Goal: Transaction & Acquisition: Purchase product/service

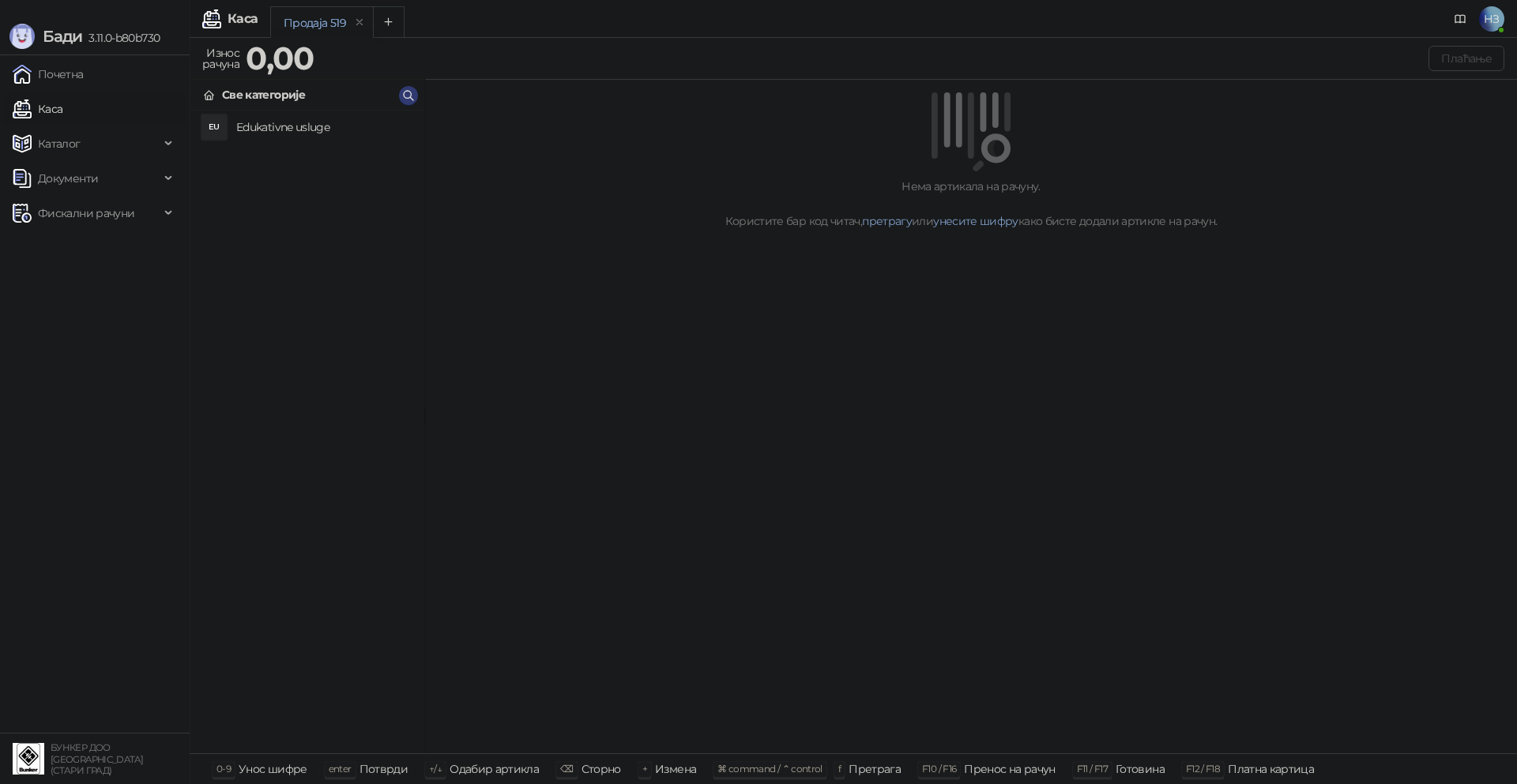
click at [1492, 18] on span "НЗ" at bounding box center [1491, 19] width 25 height 25
click at [1241, 179] on link "Подешавања" at bounding box center [1195, 184] width 92 height 14
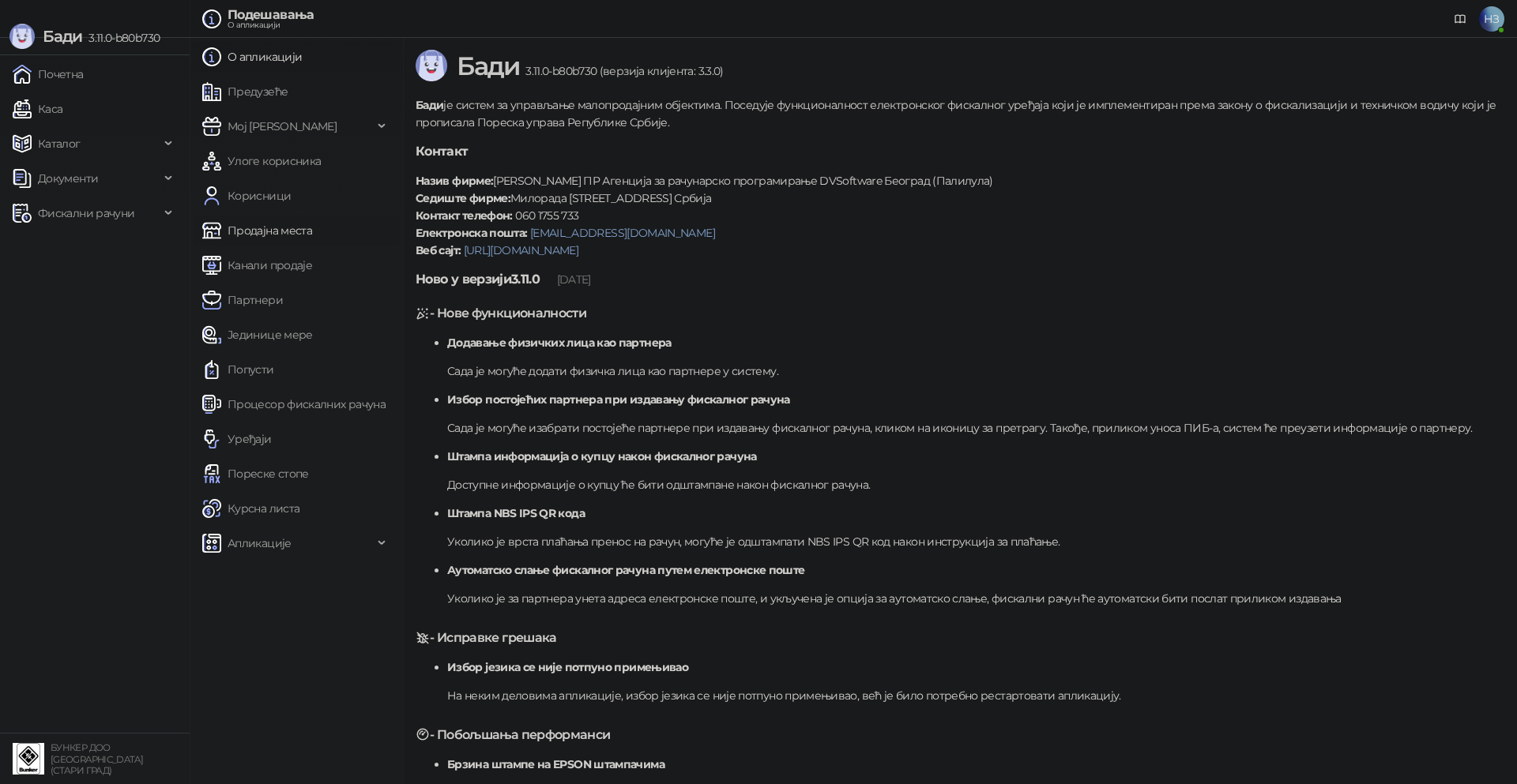
click at [289, 233] on link "Продајна места" at bounding box center [257, 231] width 110 height 32
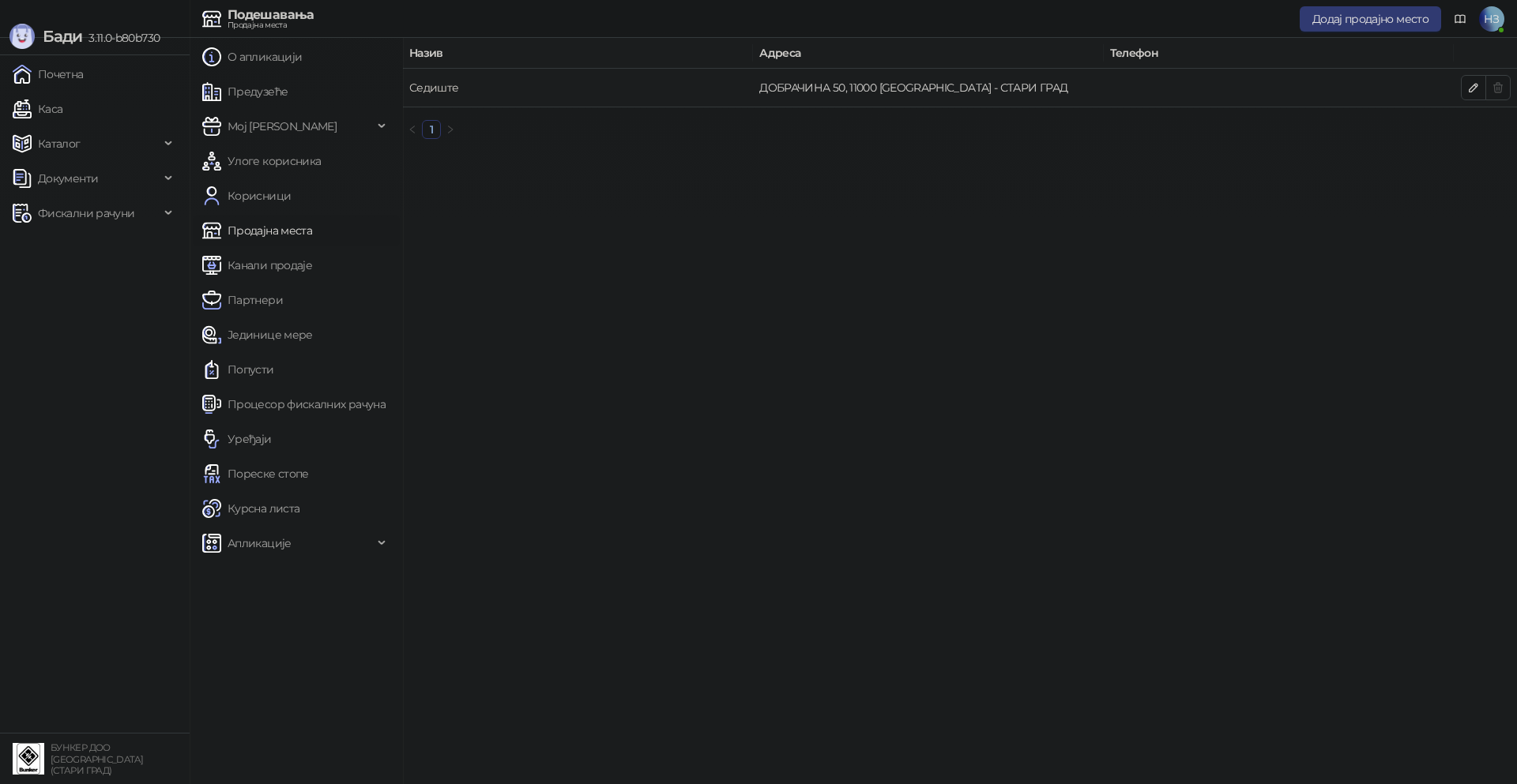
click at [420, 88] on link "Седиште" at bounding box center [433, 87] width 50 height 14
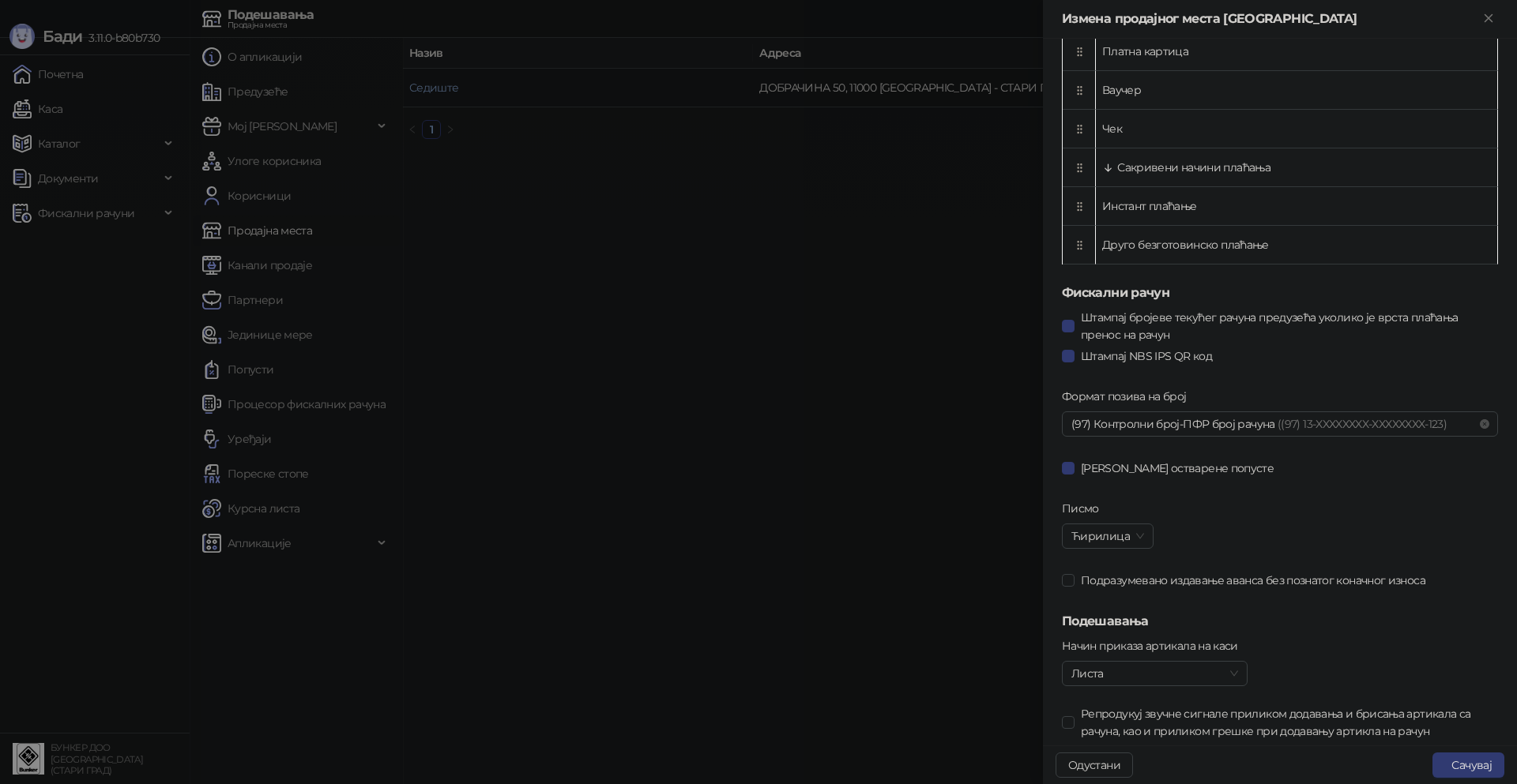
scroll to position [705, 0]
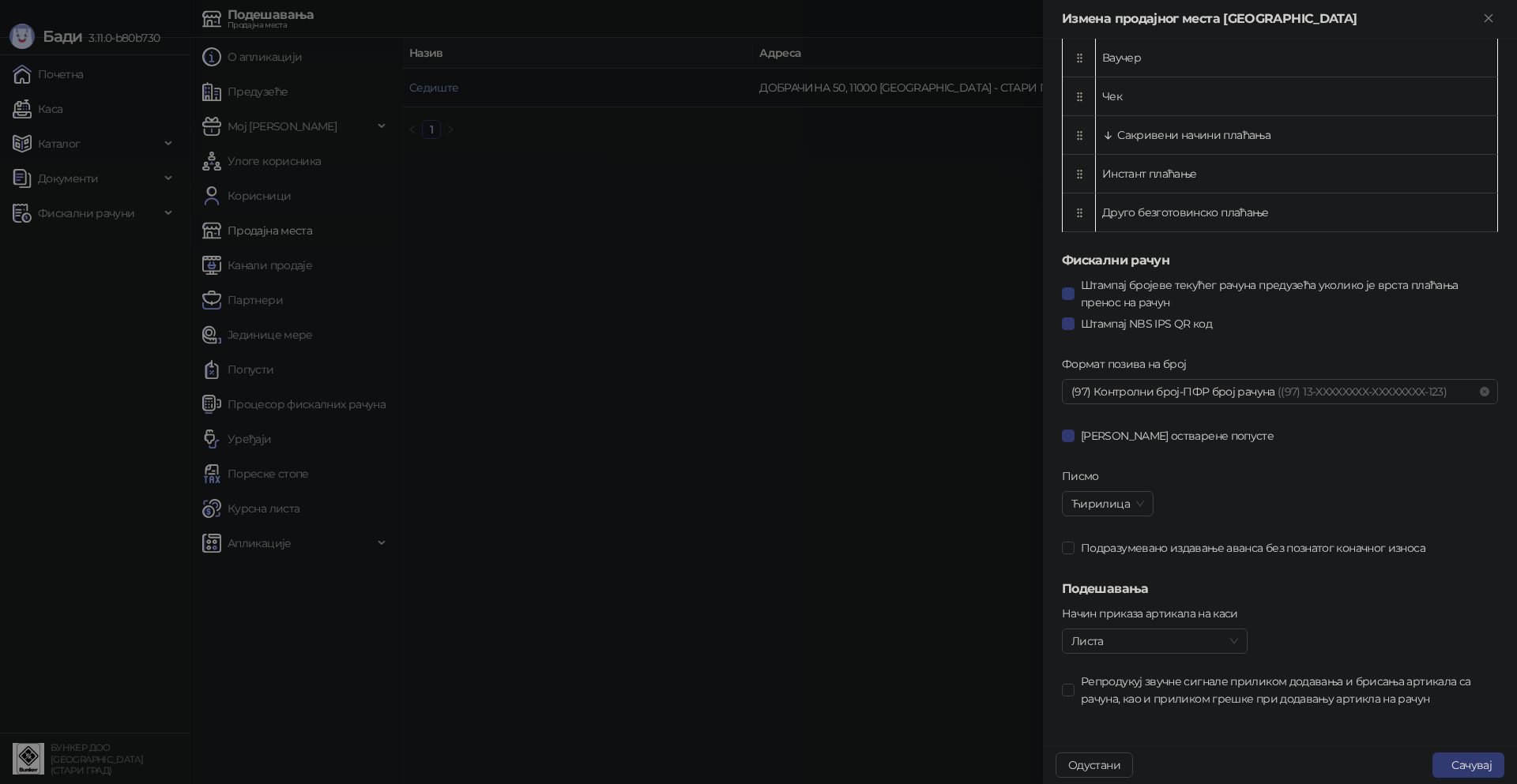
click at [393, 271] on div at bounding box center [758, 392] width 1517 height 784
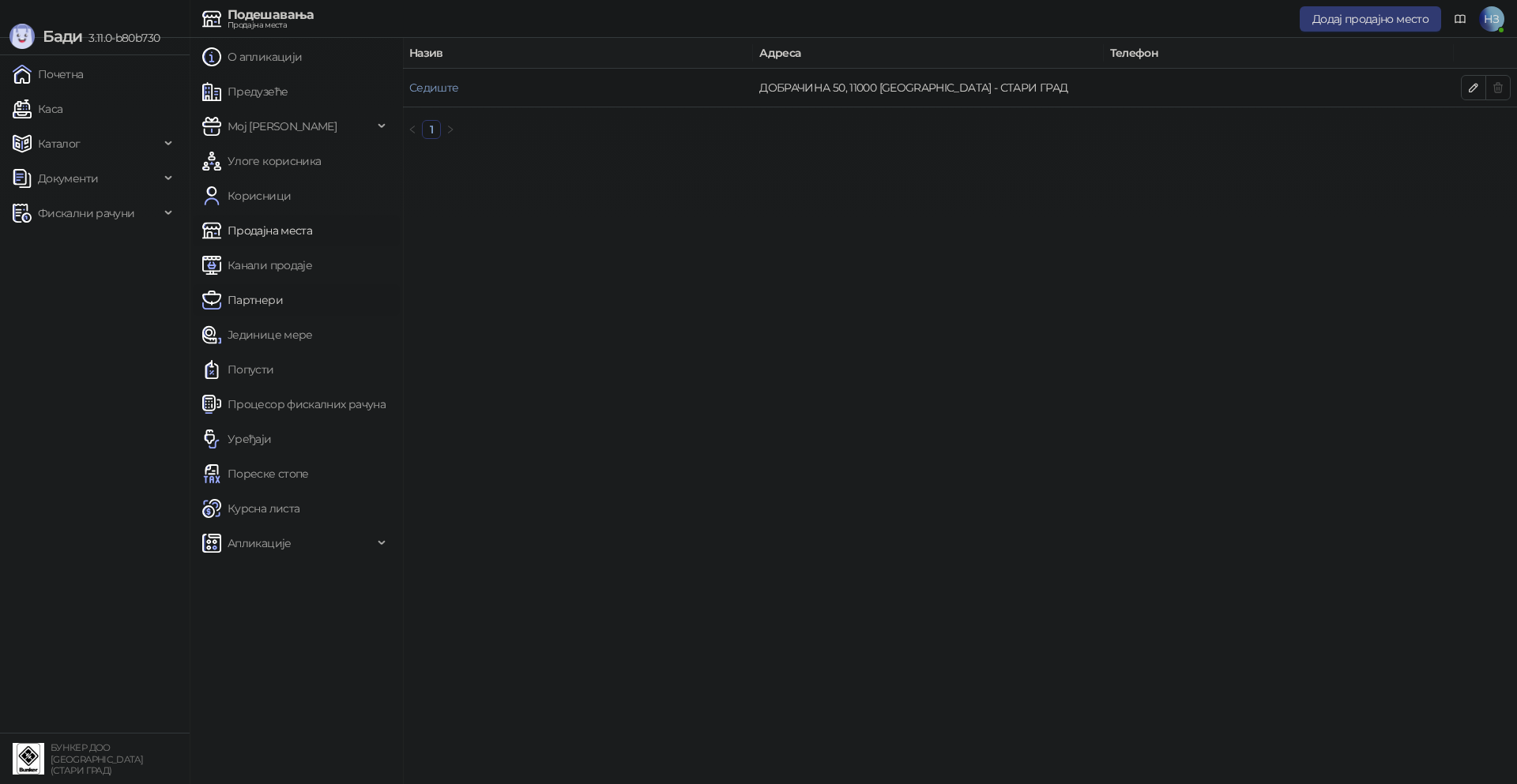
click at [254, 300] on link "Партнери" at bounding box center [242, 300] width 81 height 32
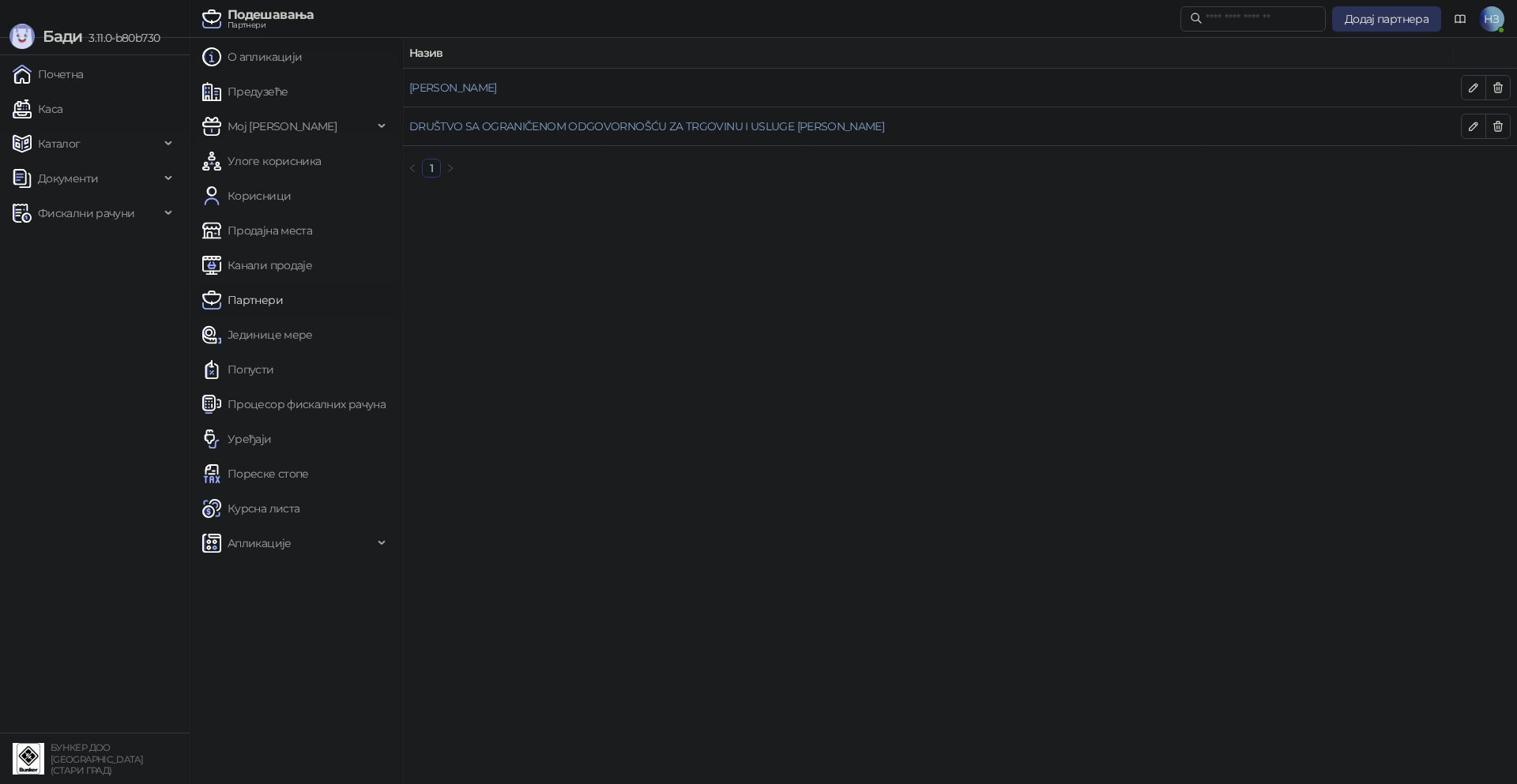
click at [1386, 22] on span "Додај партнера" at bounding box center [1386, 18] width 83 height 14
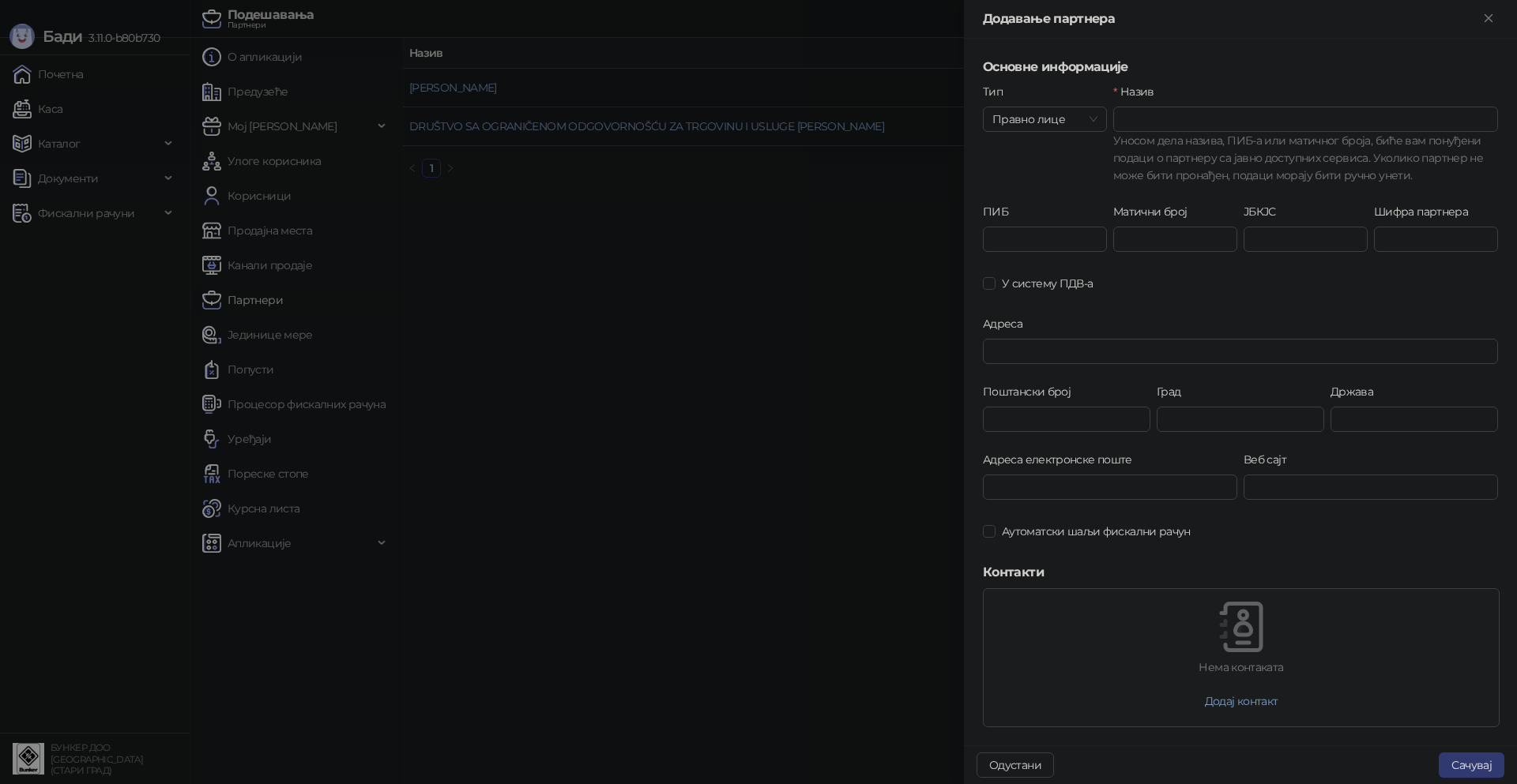
click at [1074, 132] on div "Тип Правно лице" at bounding box center [1044, 142] width 130 height 120
click at [1068, 120] on span "Правно лице" at bounding box center [1044, 119] width 105 height 24
click at [1048, 175] on div "Физичко лице" at bounding box center [1043, 176] width 96 height 17
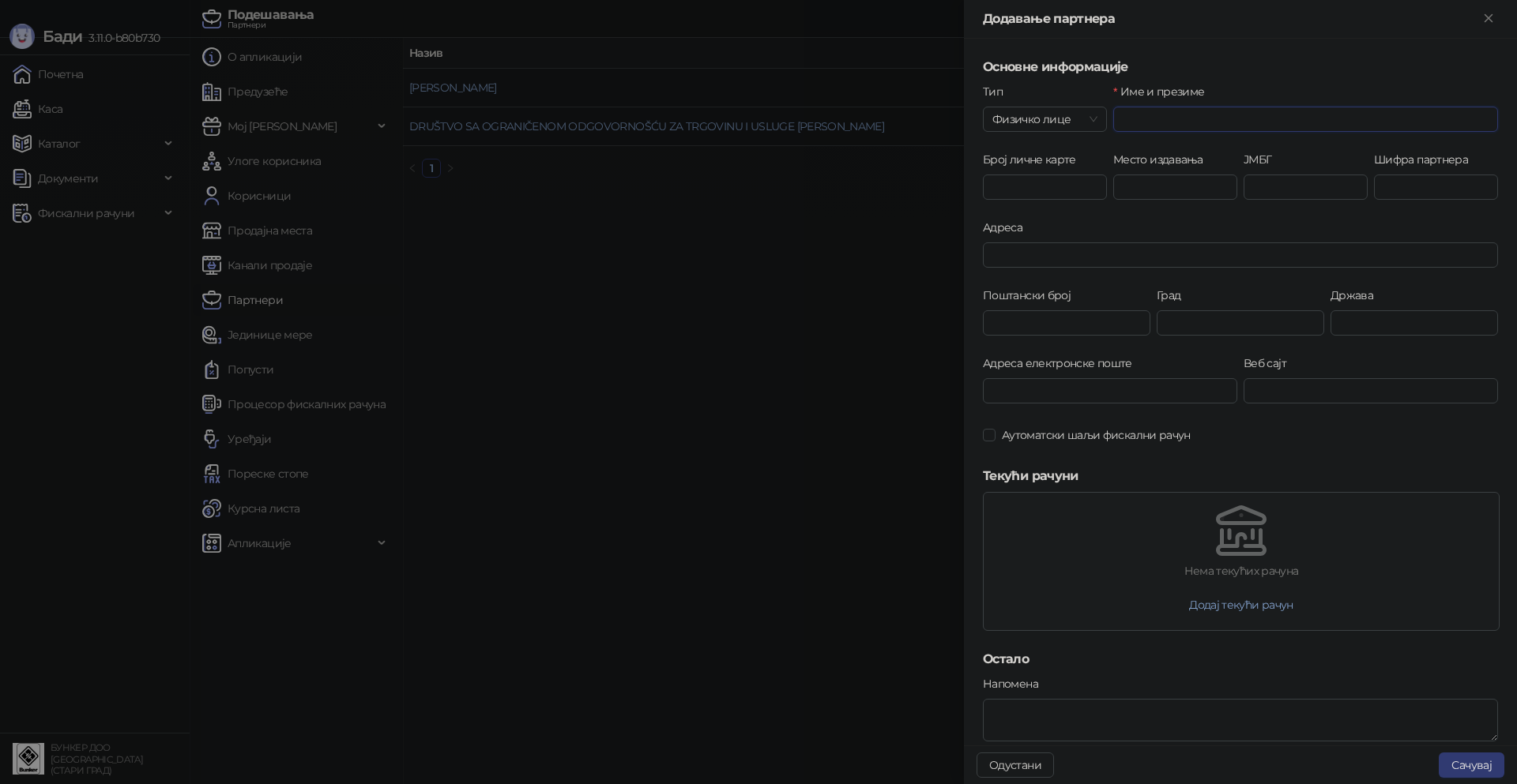
click at [1127, 121] on input "Име и презиме" at bounding box center [1305, 119] width 384 height 25
type input "**********"
click at [1474, 766] on button "Сачувај" at bounding box center [1471, 765] width 65 height 25
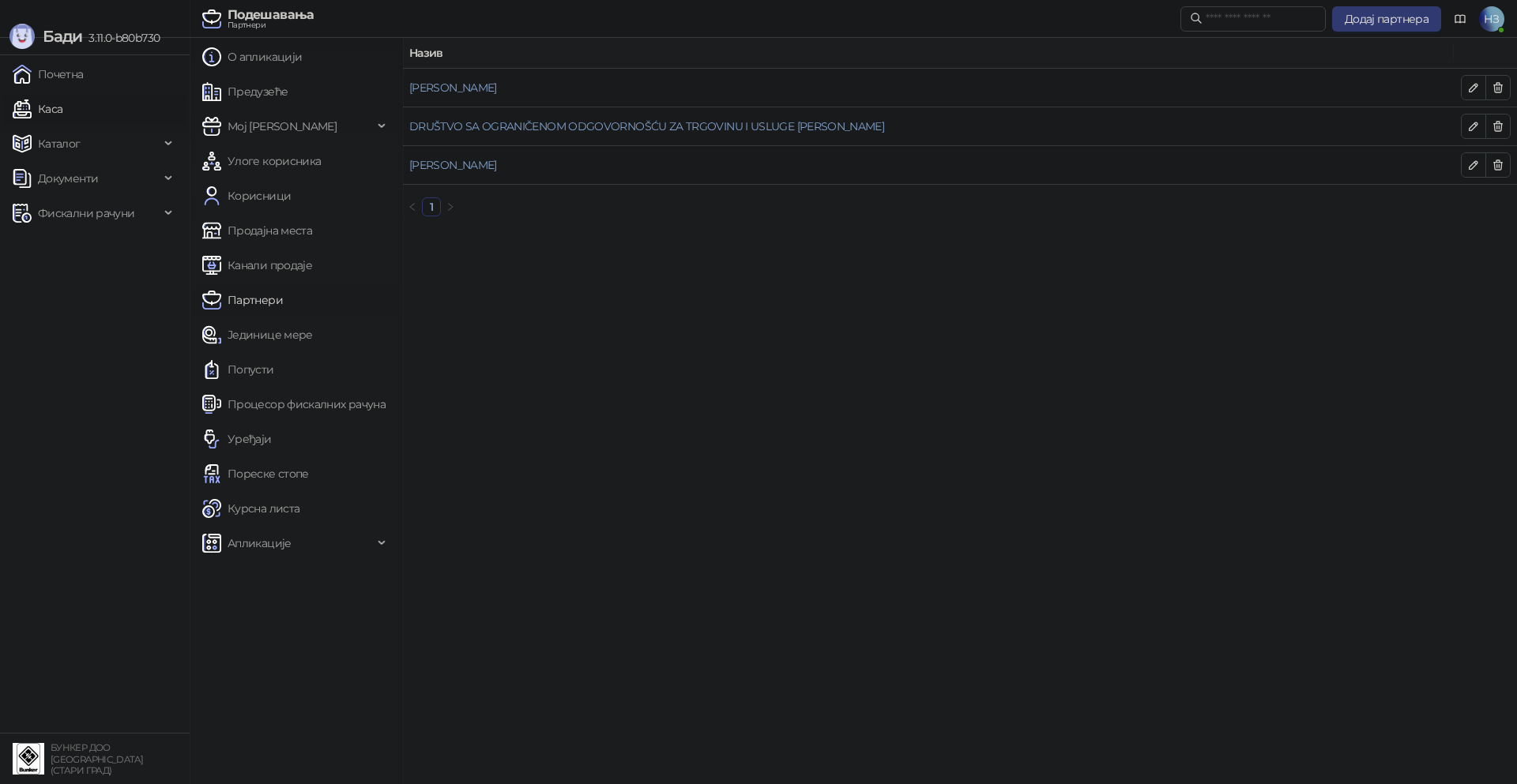
click at [62, 105] on link "Каса" at bounding box center [37, 109] width 50 height 32
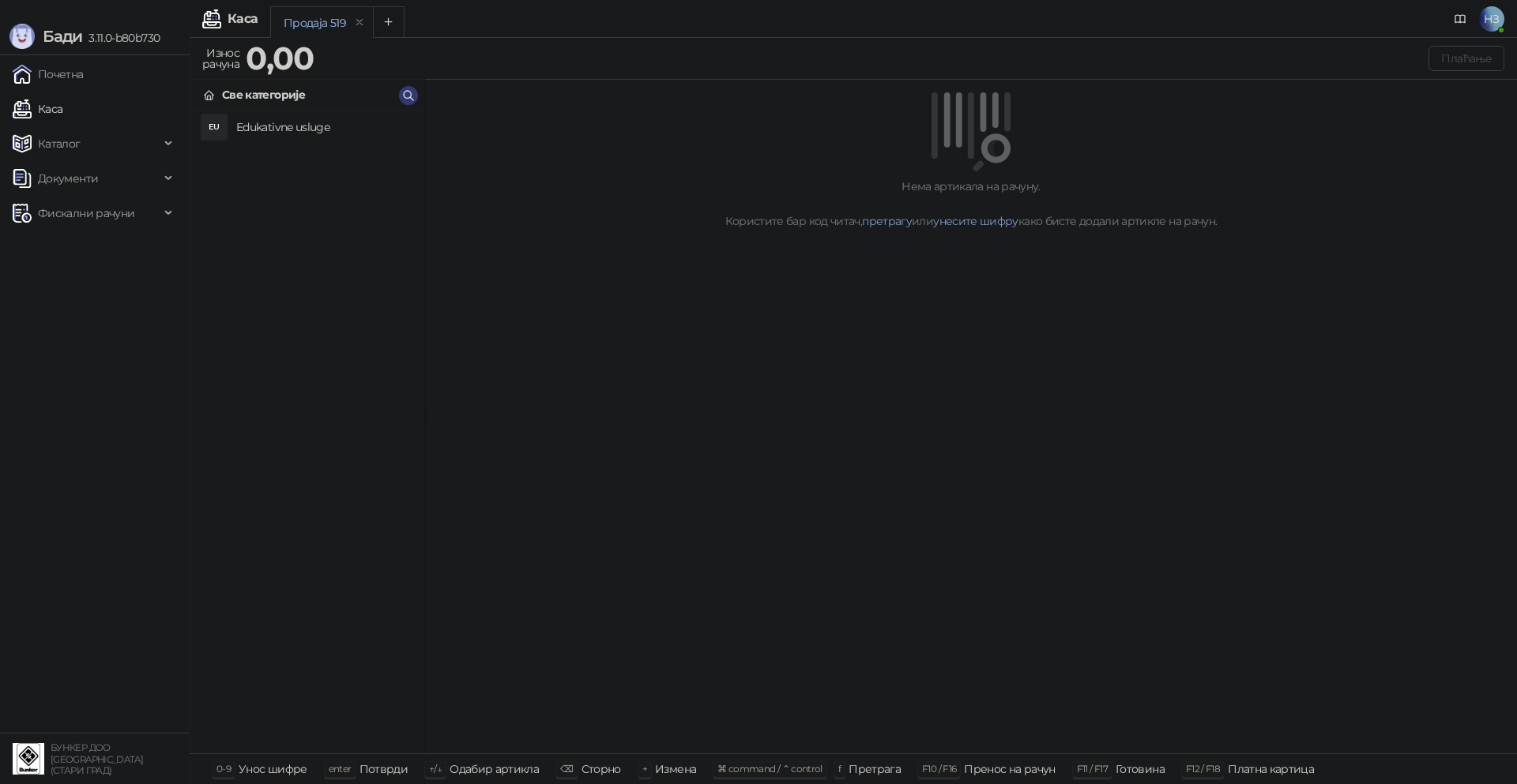
click at [315, 122] on h4 "Edukativne usluge" at bounding box center [324, 127] width 175 height 25
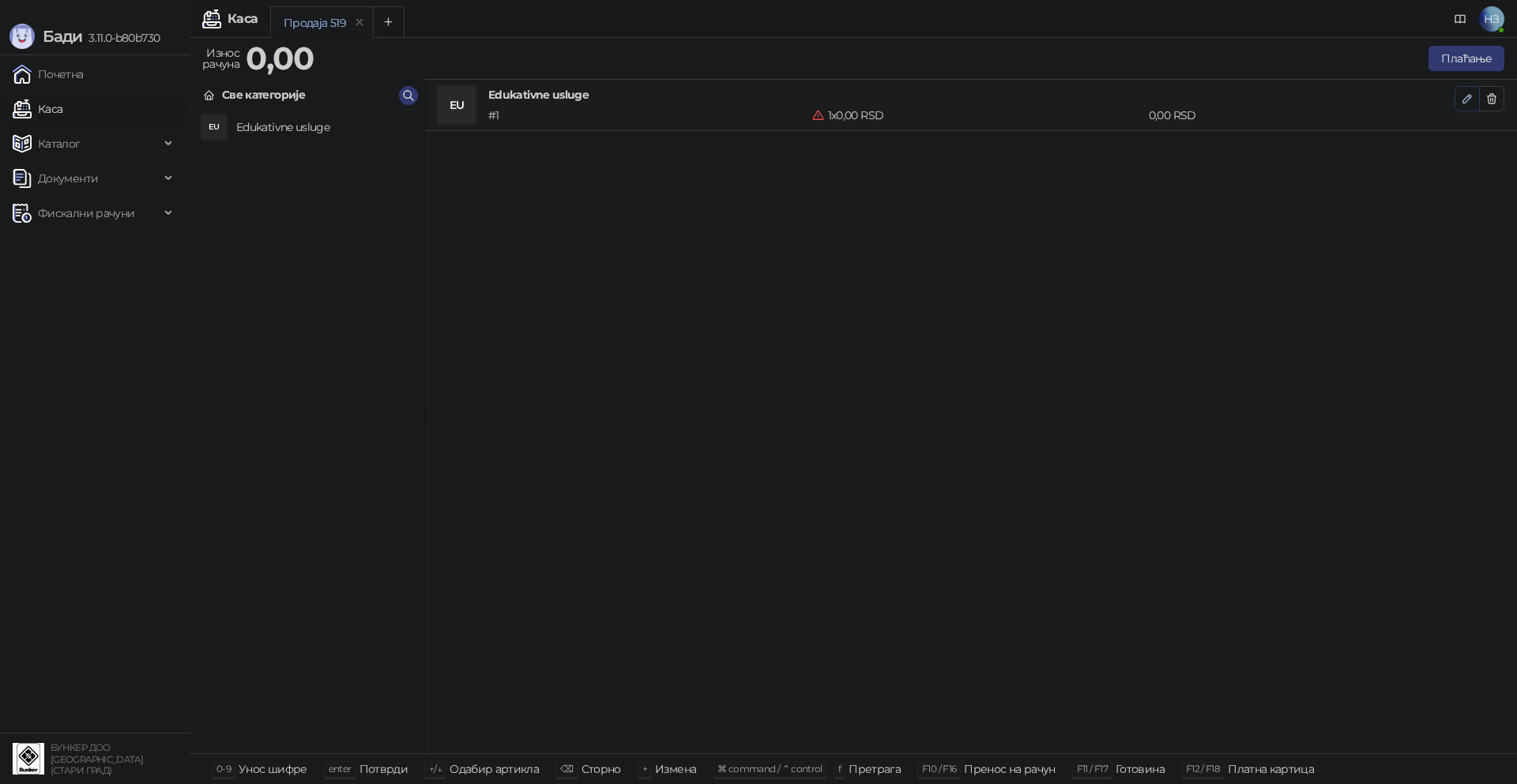
click at [1463, 99] on icon "button" at bounding box center [1467, 99] width 8 height 8
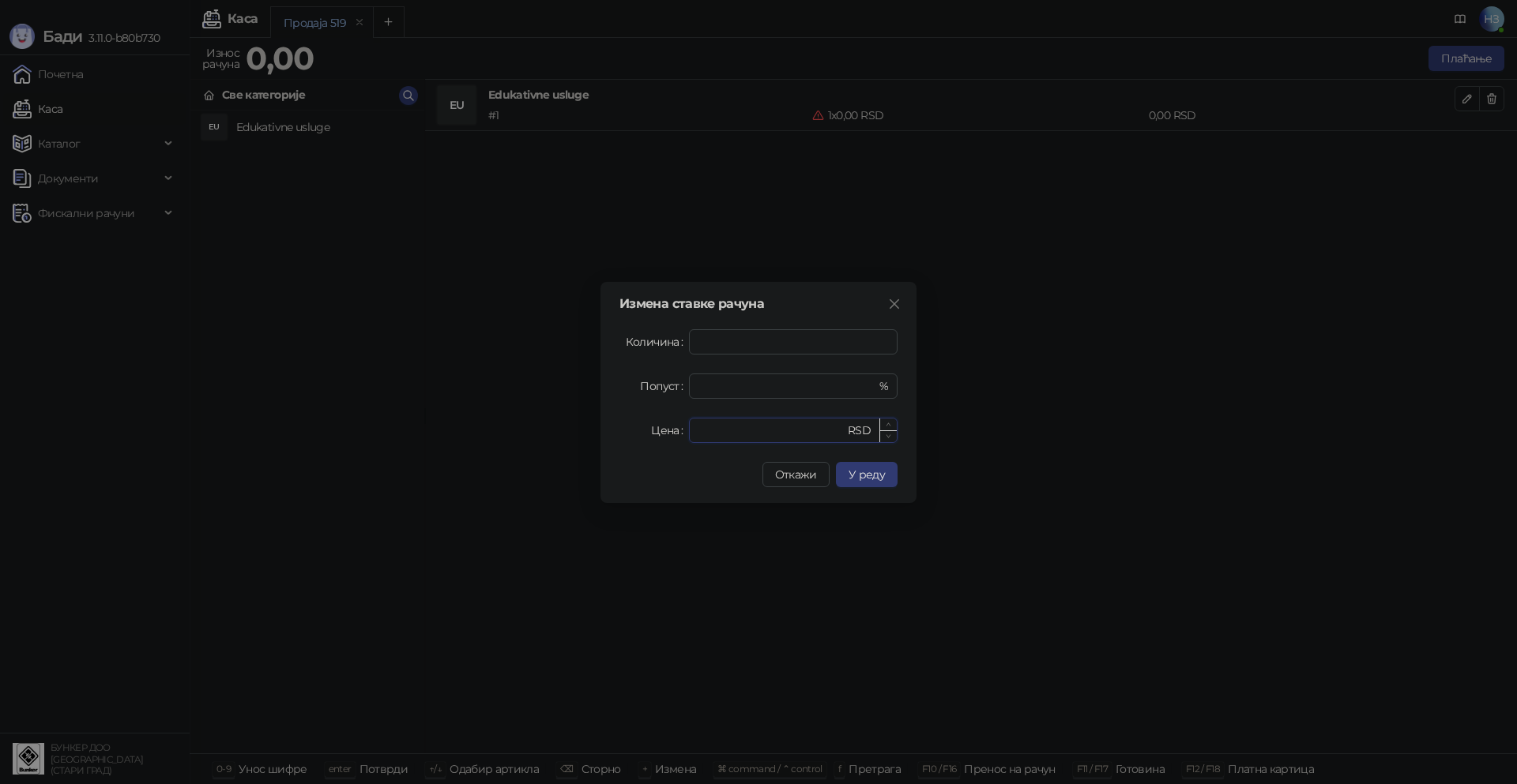
click at [747, 432] on input "*" at bounding box center [771, 430] width 146 height 24
drag, startPoint x: 745, startPoint y: 433, endPoint x: 698, endPoint y: 431, distance: 47.0
click at [698, 431] on input "*" at bounding box center [771, 430] width 146 height 24
type input "****"
click at [865, 475] on span "У реду" at bounding box center [866, 474] width 36 height 14
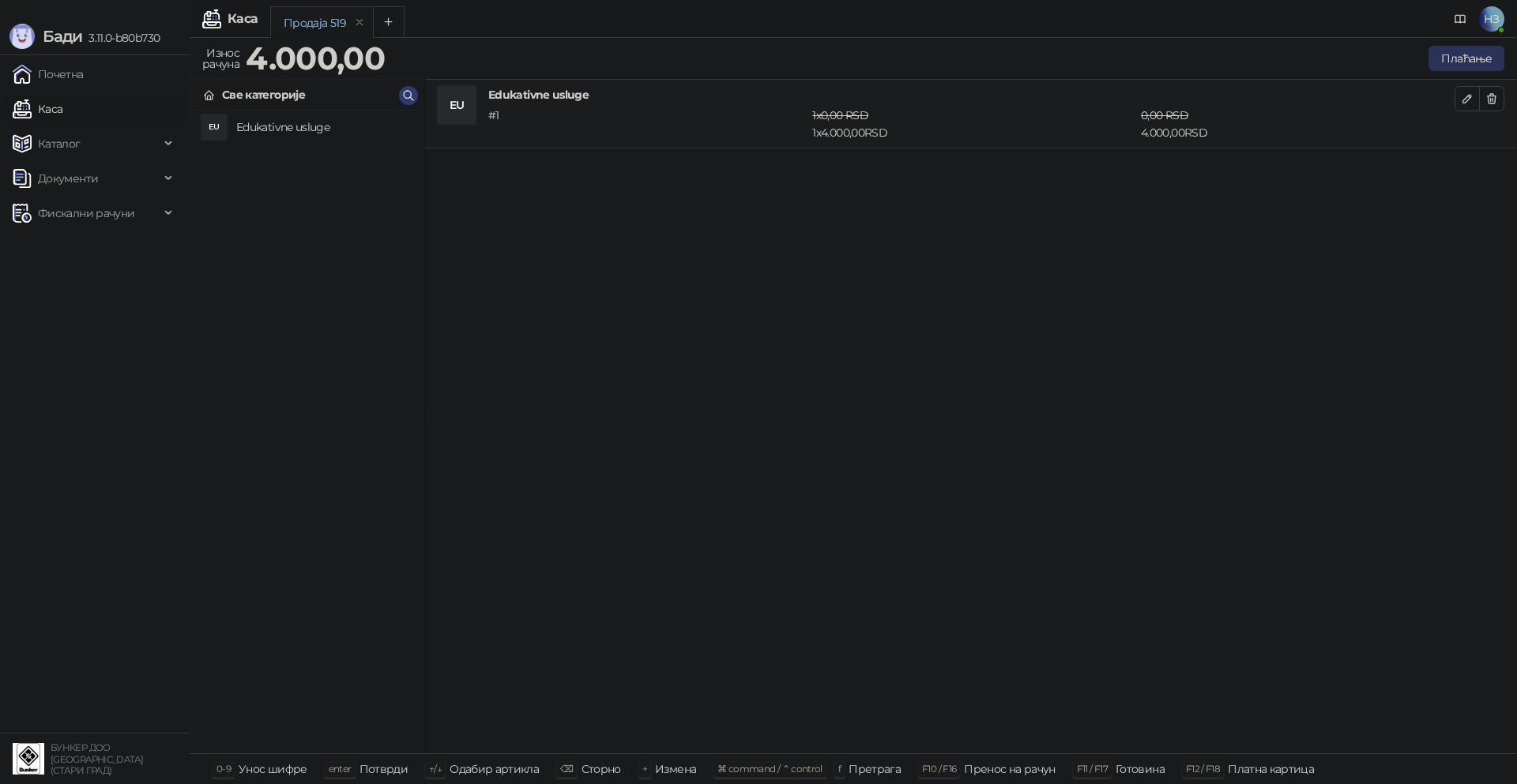
click at [1462, 59] on button "Плаћање" at bounding box center [1465, 58] width 76 height 25
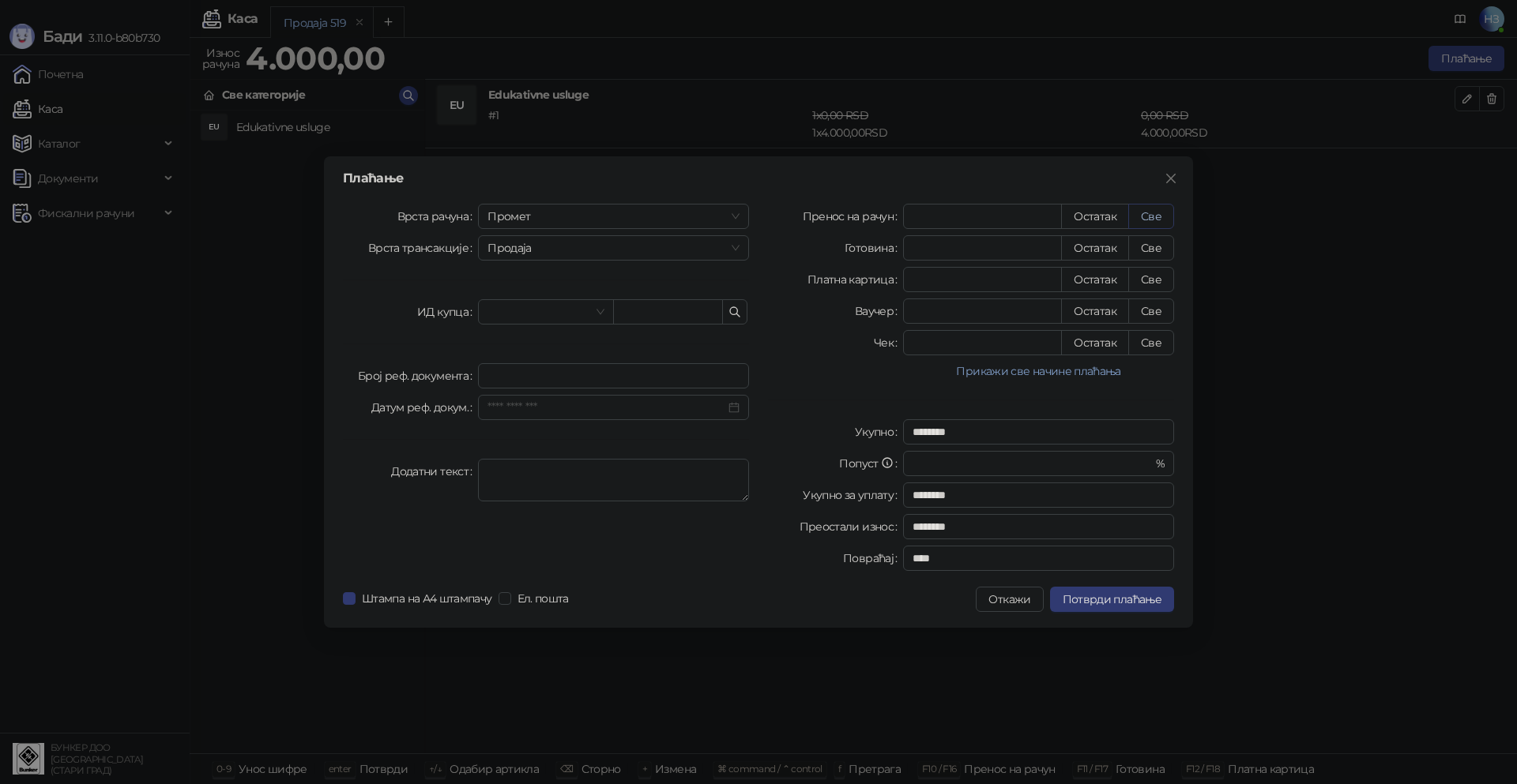
click at [1153, 212] on button "Све" at bounding box center [1151, 216] width 46 height 25
type input "****"
click at [706, 312] on input "text" at bounding box center [668, 311] width 110 height 25
click at [664, 317] on input "*******" at bounding box center [668, 311] width 110 height 25
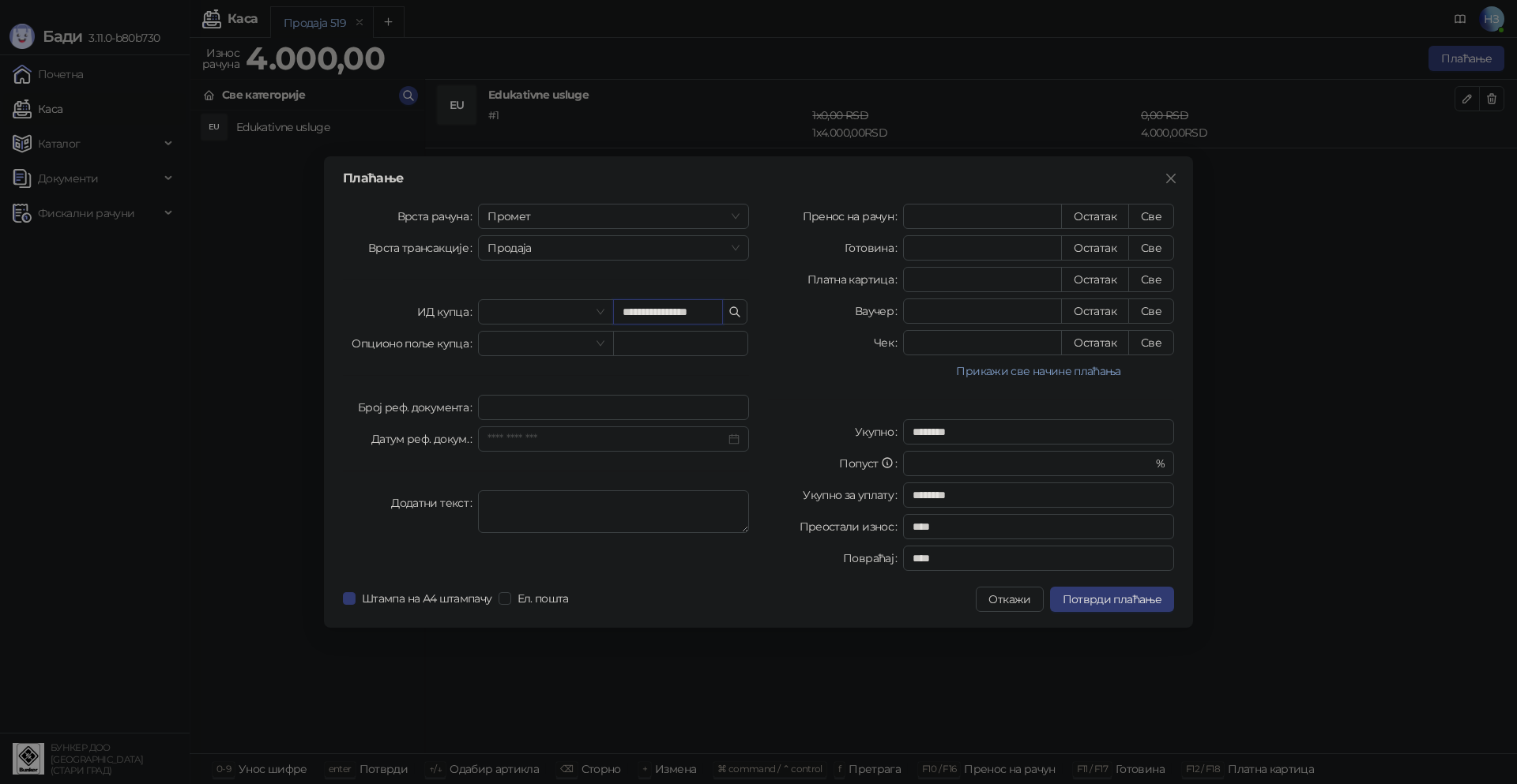
type input "**********"
drag, startPoint x: 716, startPoint y: 311, endPoint x: 613, endPoint y: 307, distance: 103.1
click at [613, 307] on input "**********" at bounding box center [668, 311] width 110 height 25
click at [738, 313] on icon "button" at bounding box center [734, 311] width 12 height 12
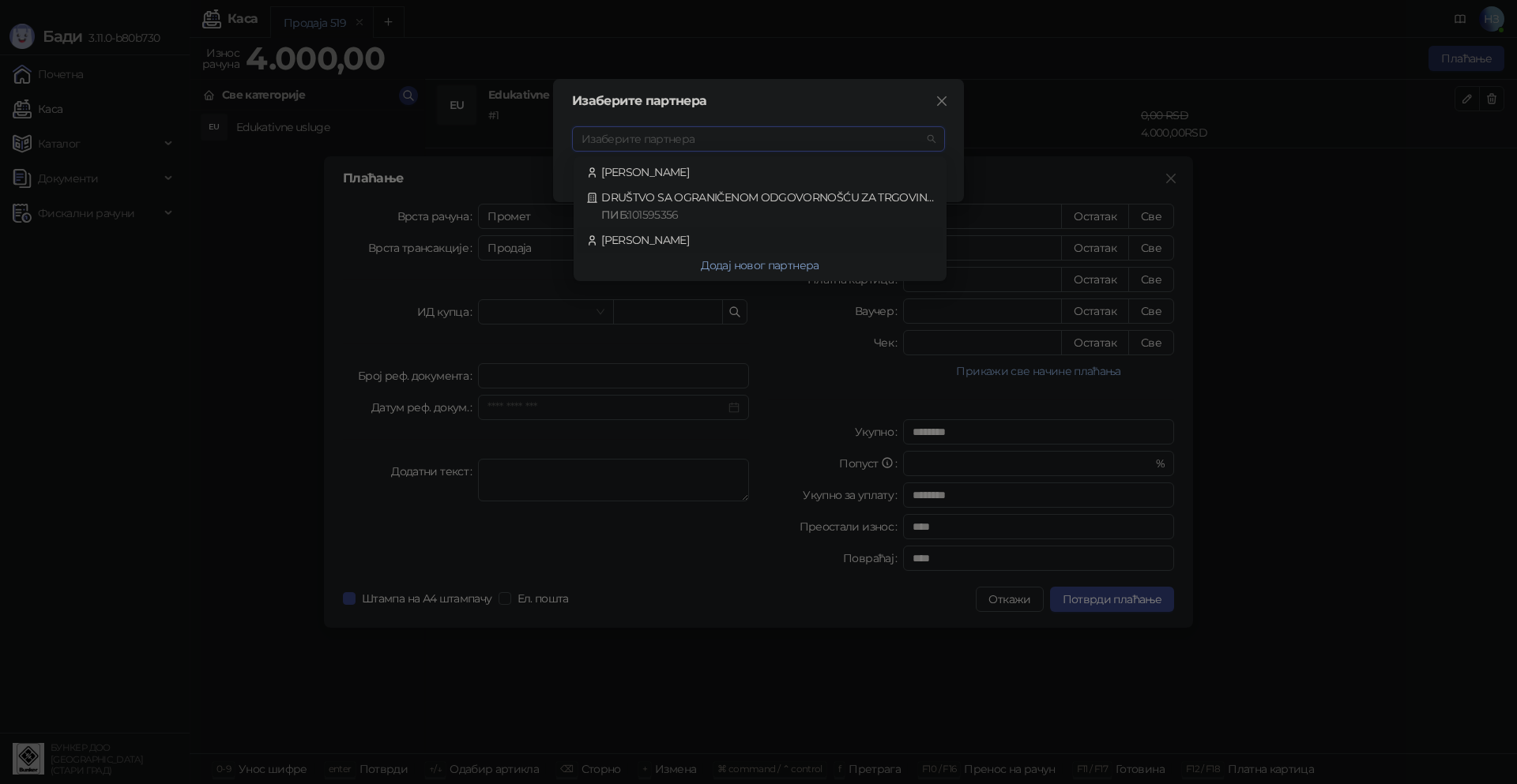
click at [670, 237] on div "[PERSON_NAME]" at bounding box center [760, 240] width 348 height 17
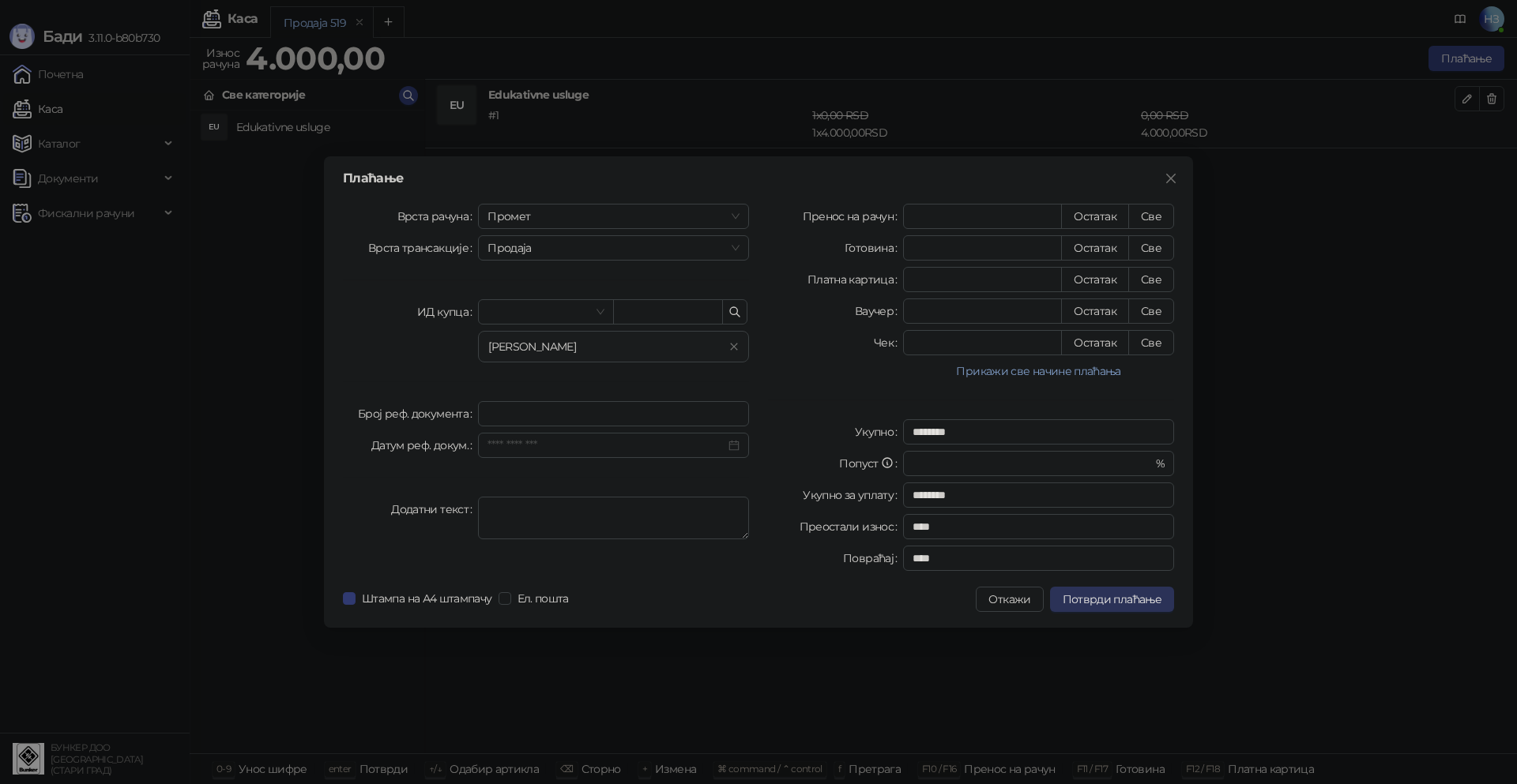
click at [1117, 598] on span "Потврди плаћање" at bounding box center [1111, 598] width 99 height 14
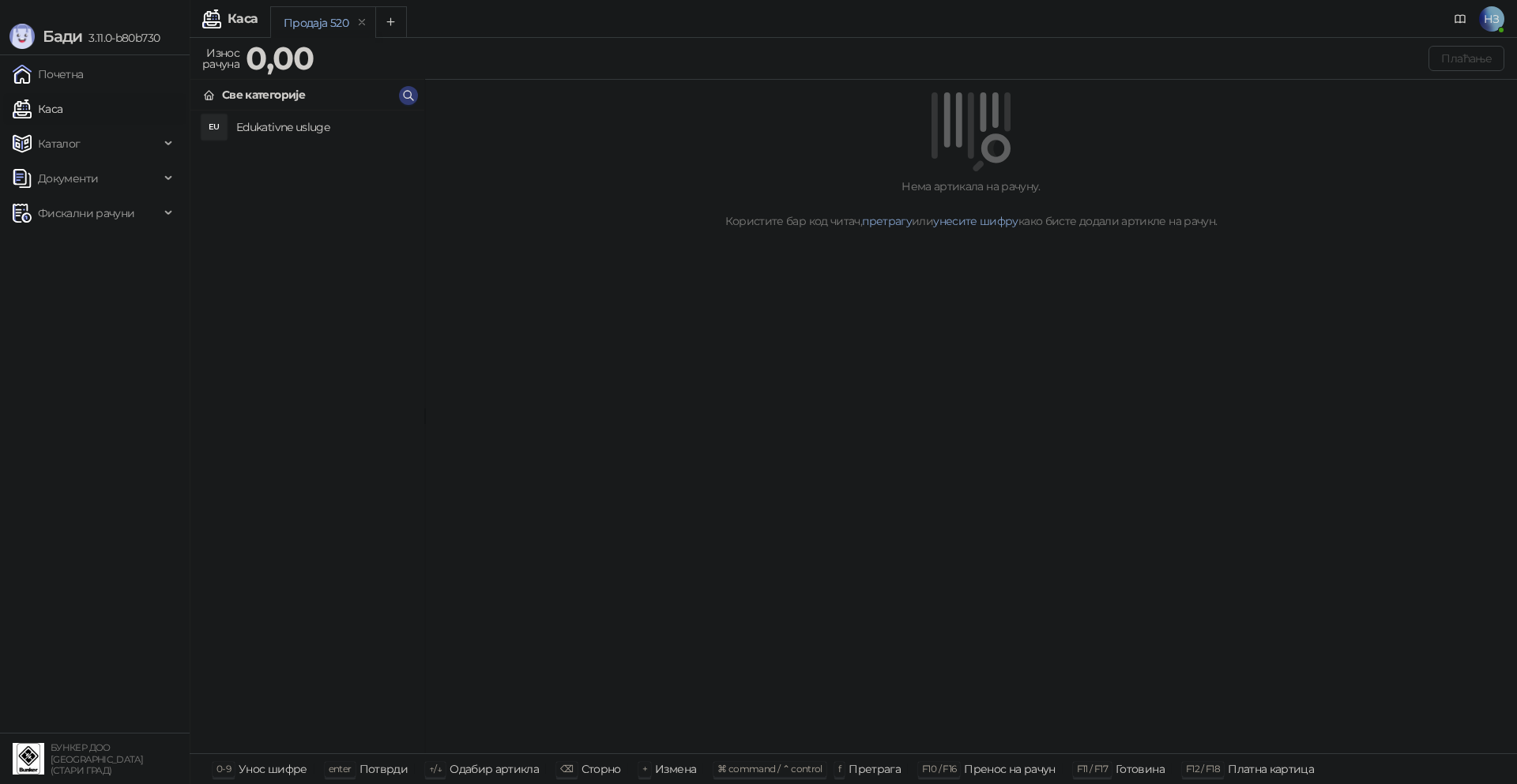
click at [1489, 17] on span "НЗ" at bounding box center [1491, 19] width 25 height 25
click at [1241, 181] on link "Подешавања" at bounding box center [1195, 184] width 92 height 14
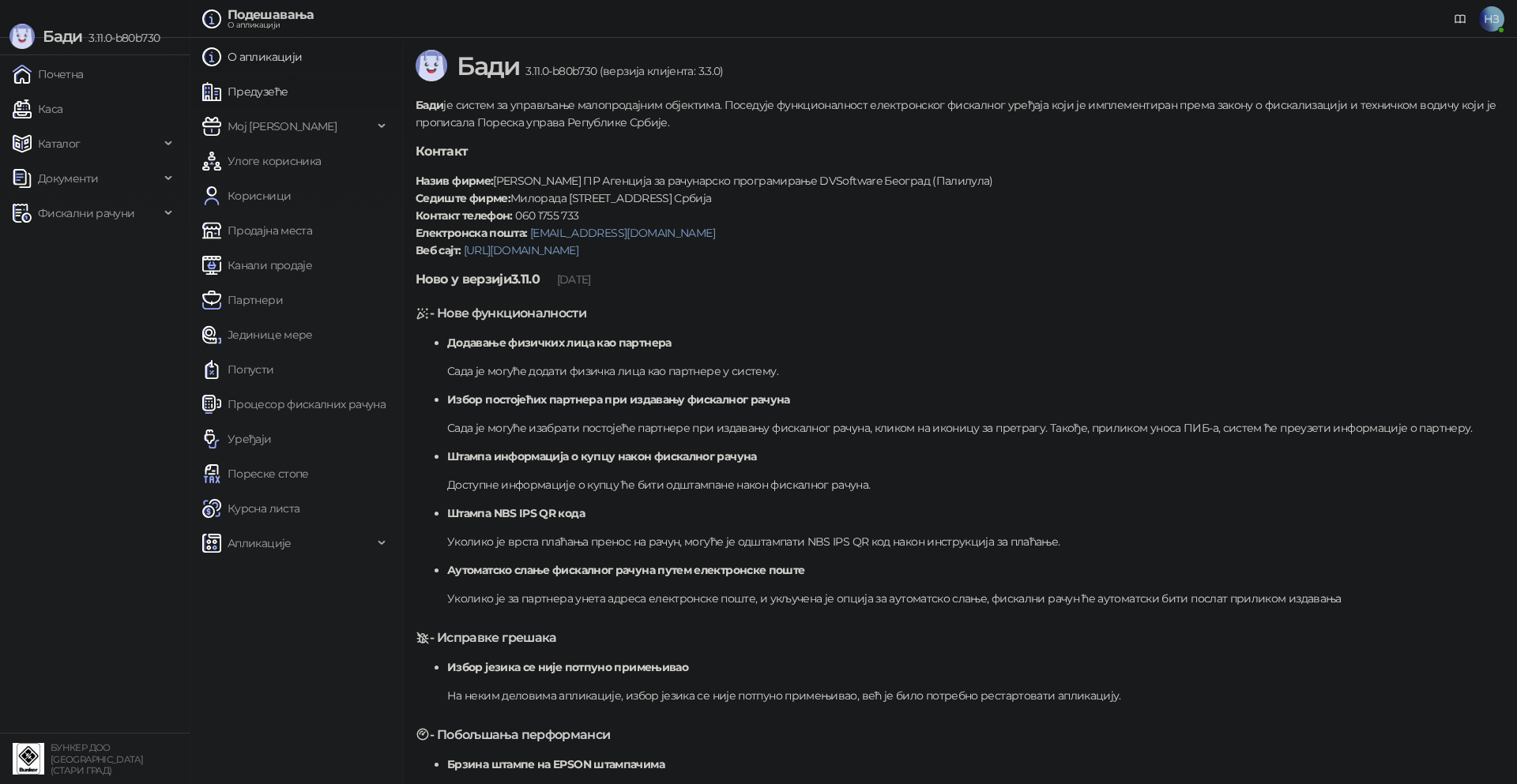
click at [288, 92] on link "Предузеће" at bounding box center [245, 92] width 85 height 32
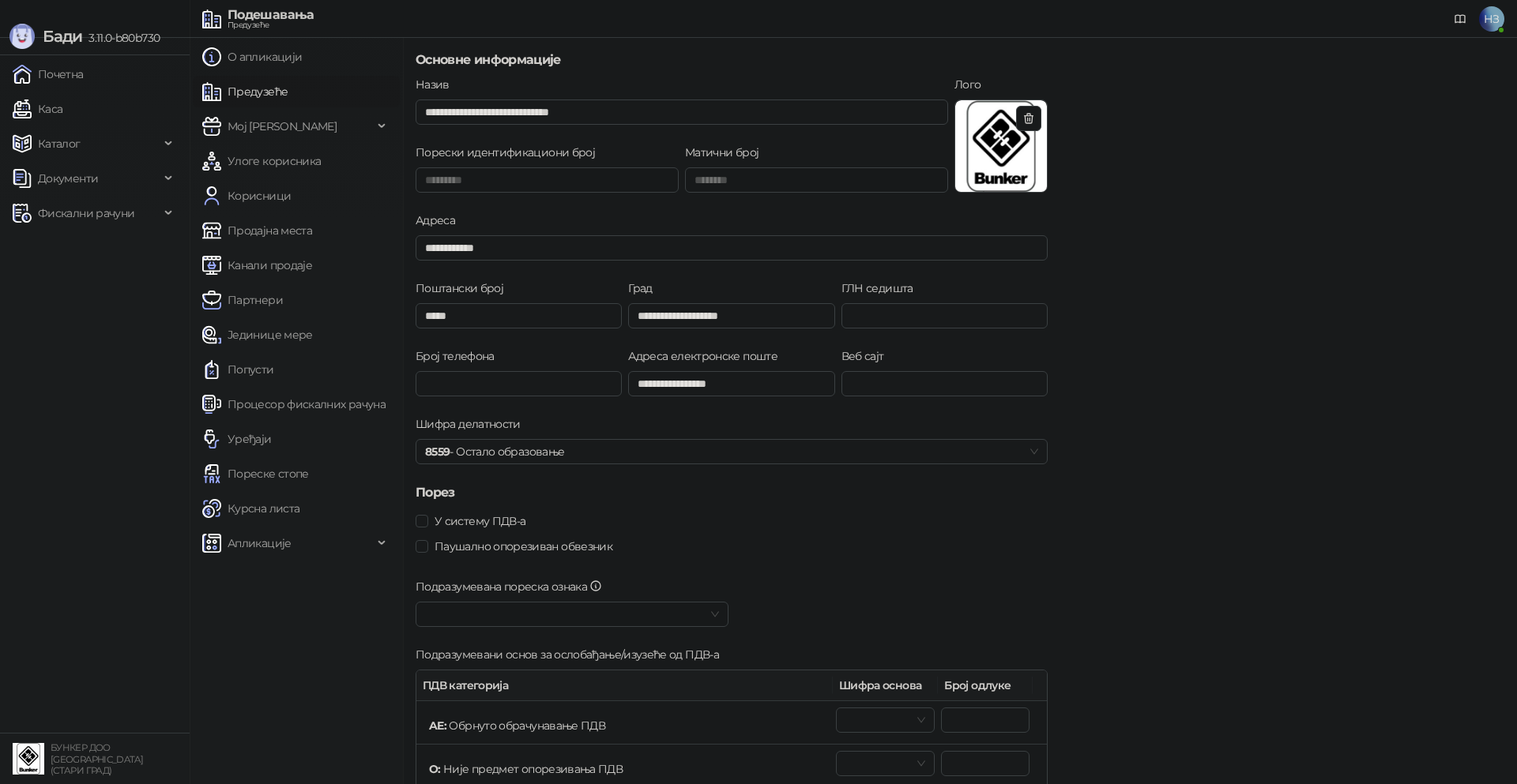
click at [288, 92] on link "Предузеће" at bounding box center [245, 92] width 85 height 32
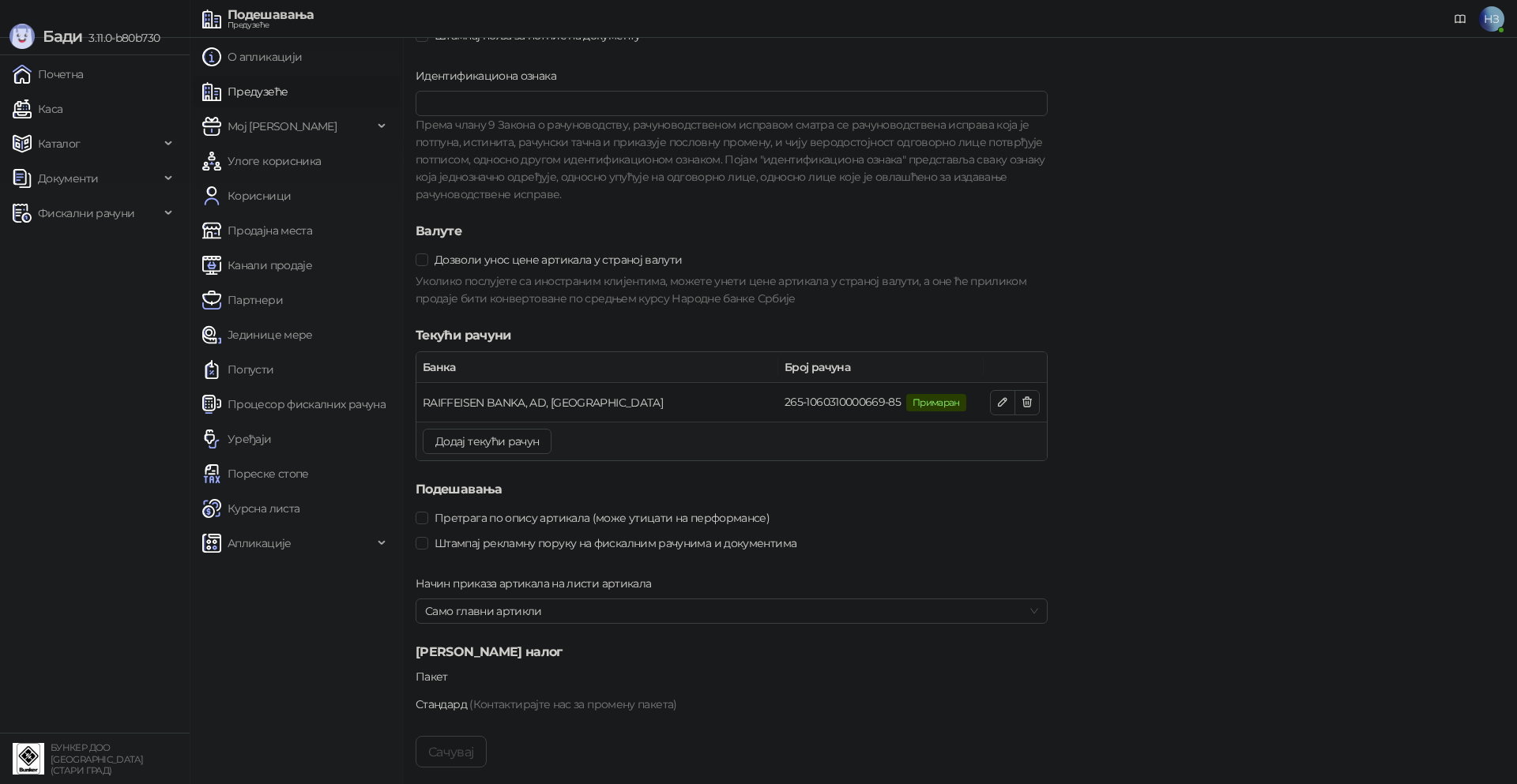
scroll to position [1357, 0]
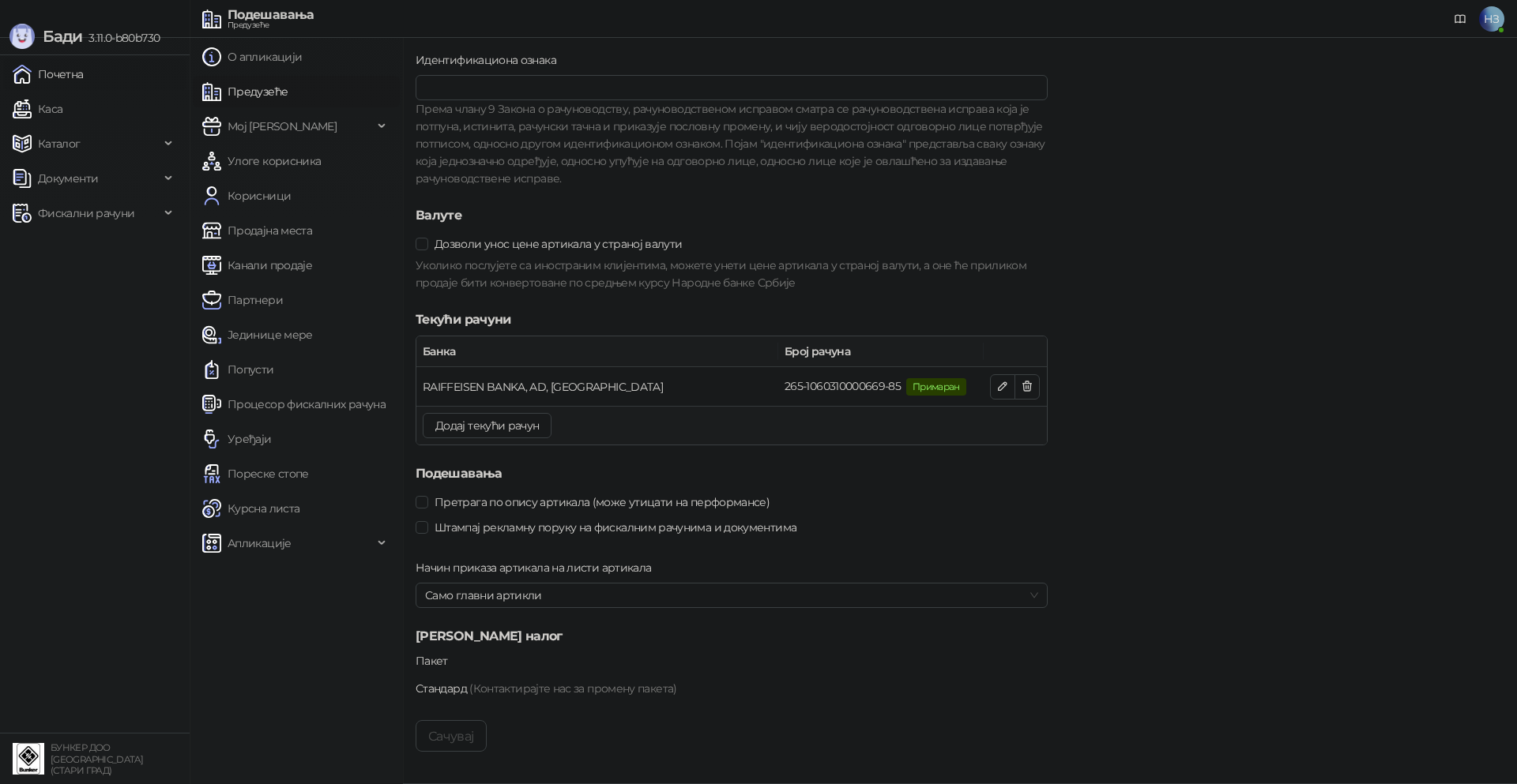
click at [77, 69] on link "Почетна" at bounding box center [47, 74] width 71 height 32
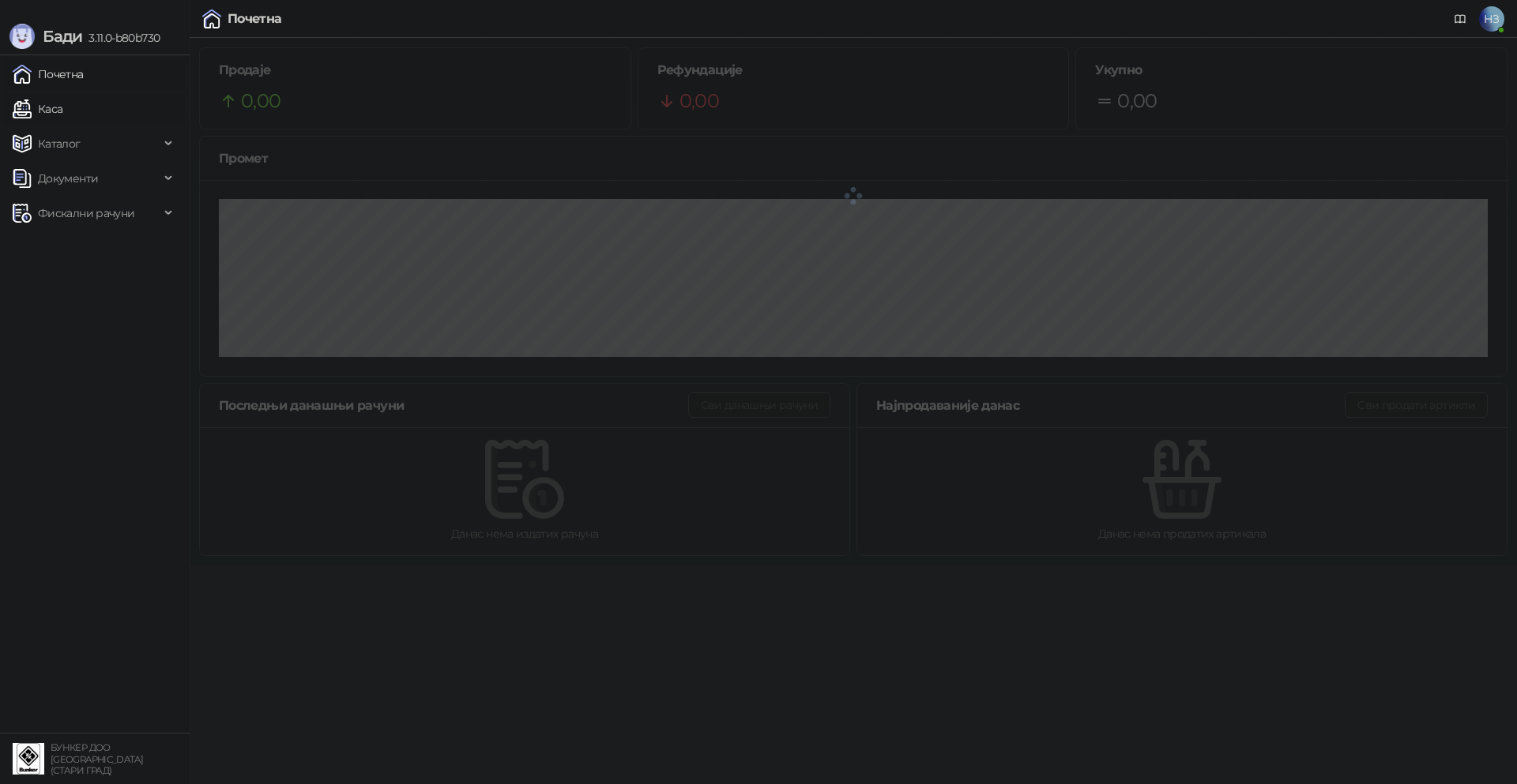
click at [62, 105] on link "Каса" at bounding box center [37, 109] width 50 height 32
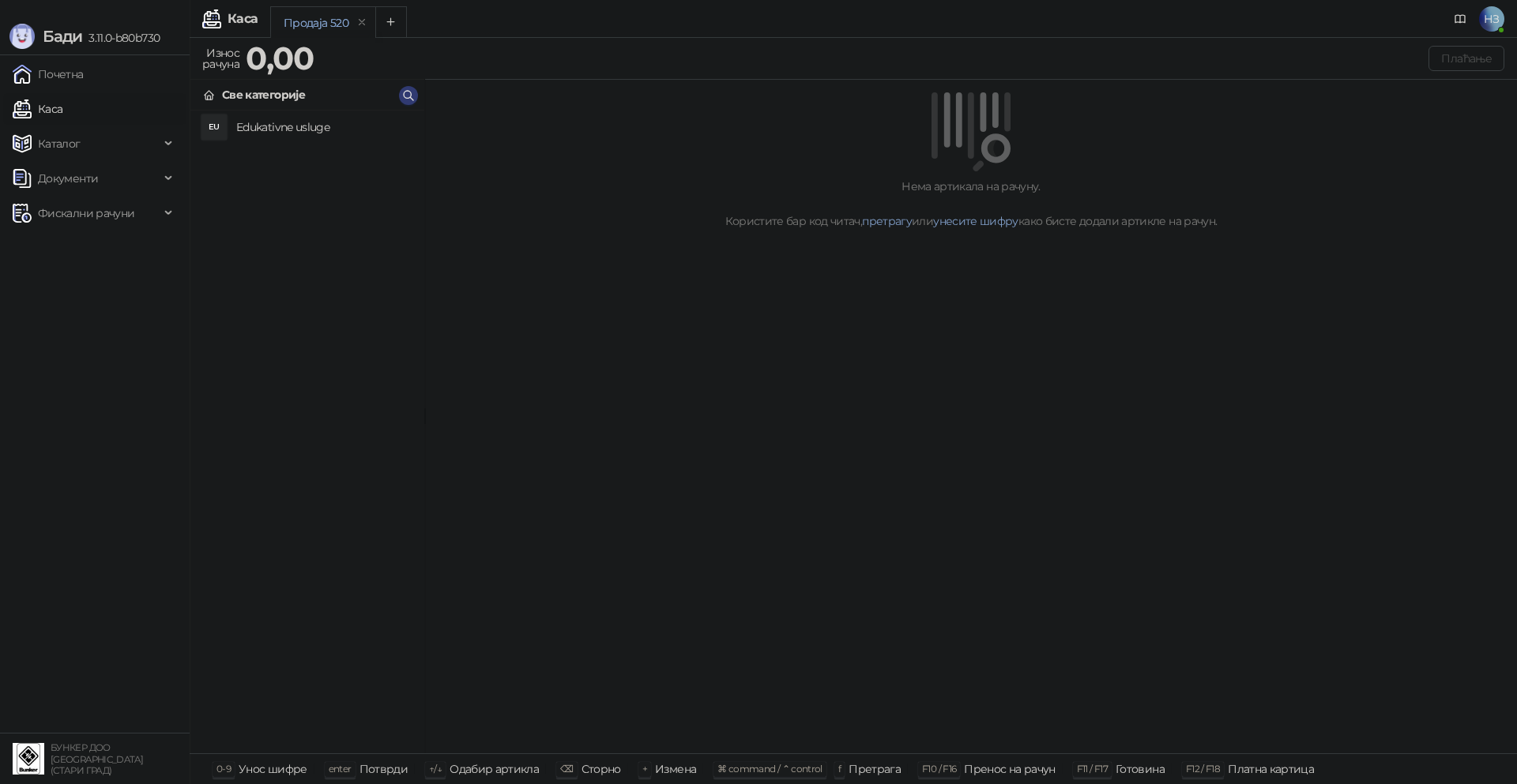
click at [368, 135] on h4 "Edukativne usluge" at bounding box center [324, 127] width 175 height 25
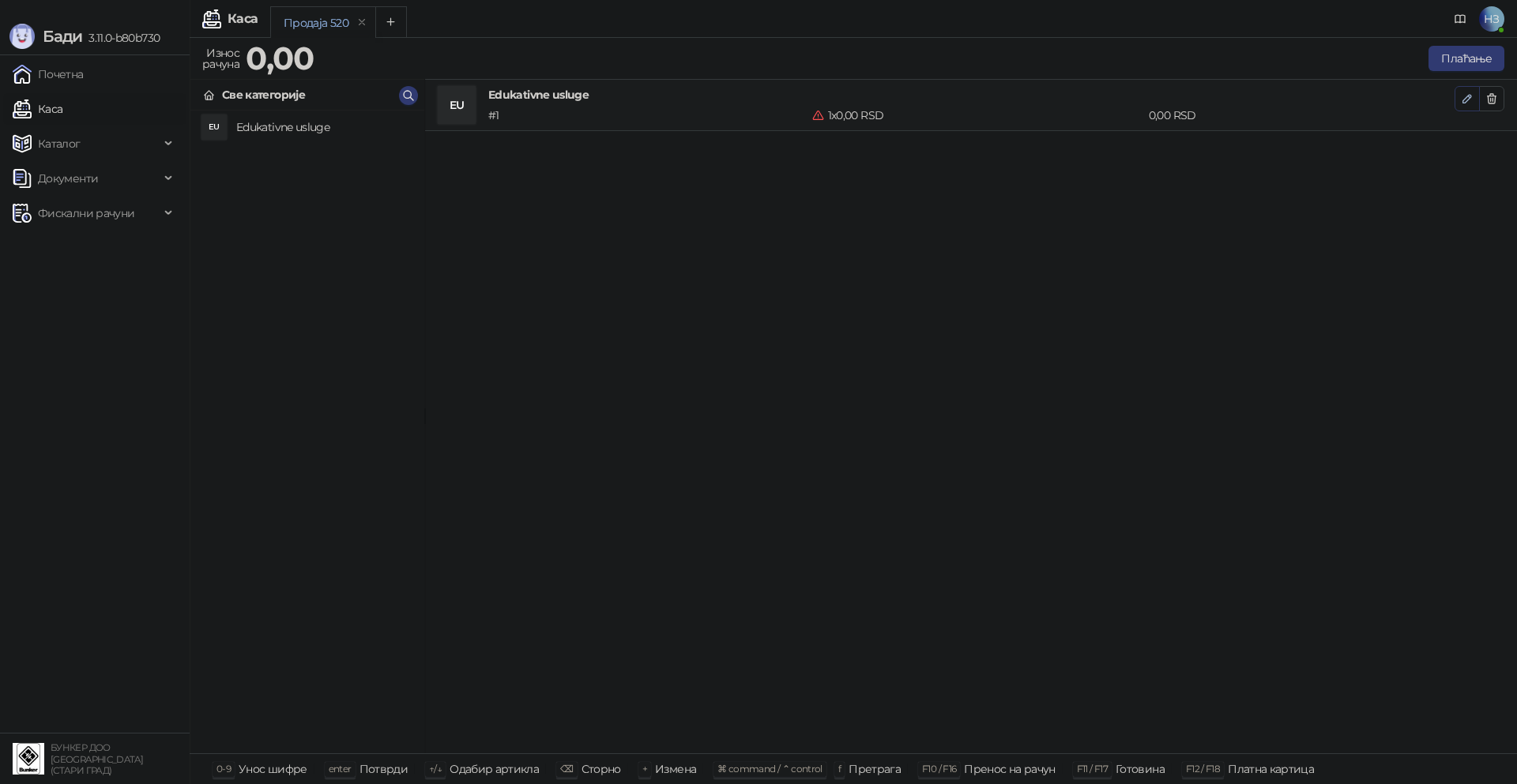
click at [1467, 99] on icon "button" at bounding box center [1466, 98] width 12 height 12
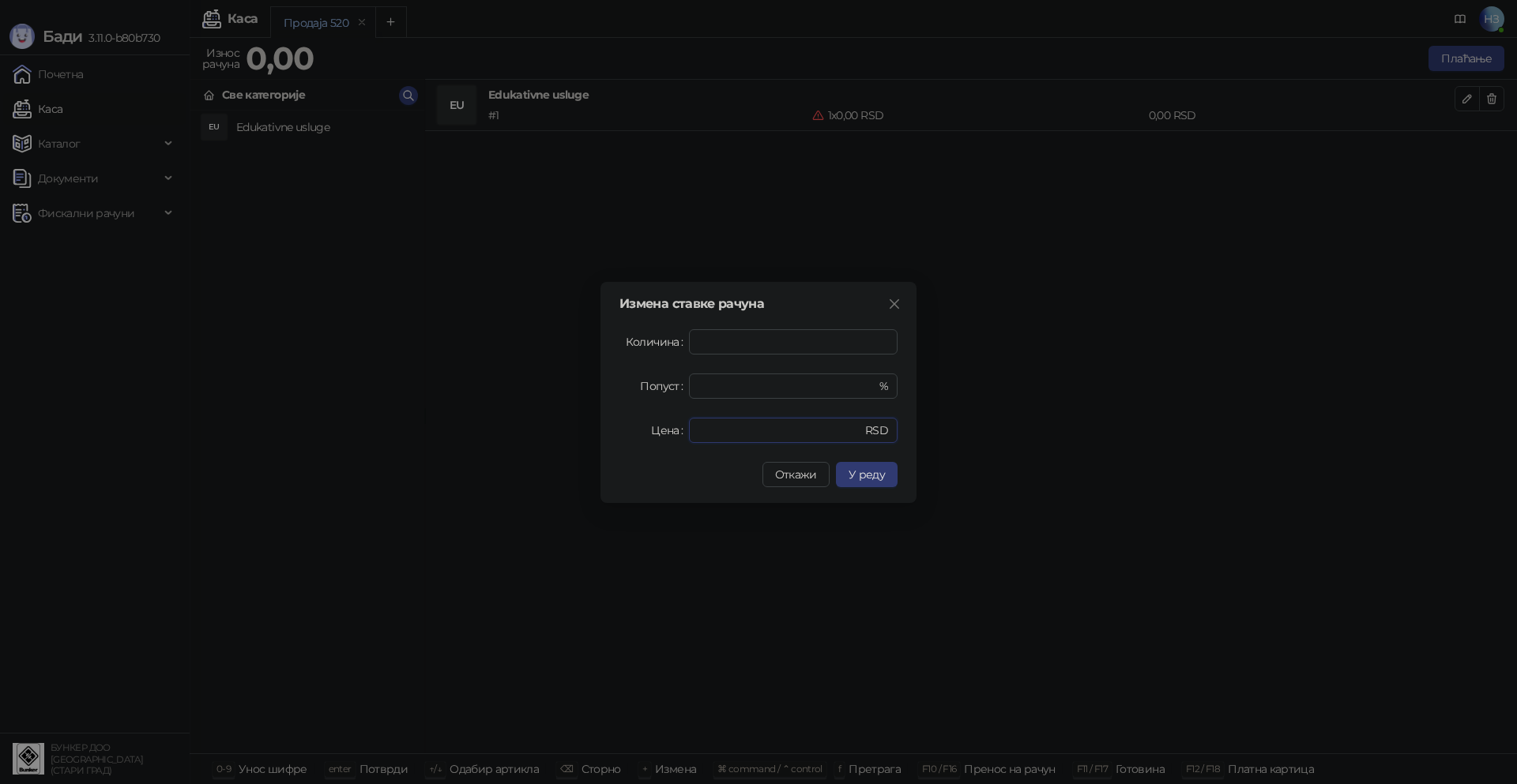
drag, startPoint x: 722, startPoint y: 430, endPoint x: 682, endPoint y: 430, distance: 40.0
click at [685, 429] on div "Цена * RSD" at bounding box center [758, 430] width 278 height 25
type input "****"
click at [868, 476] on span "У реду" at bounding box center [866, 474] width 36 height 14
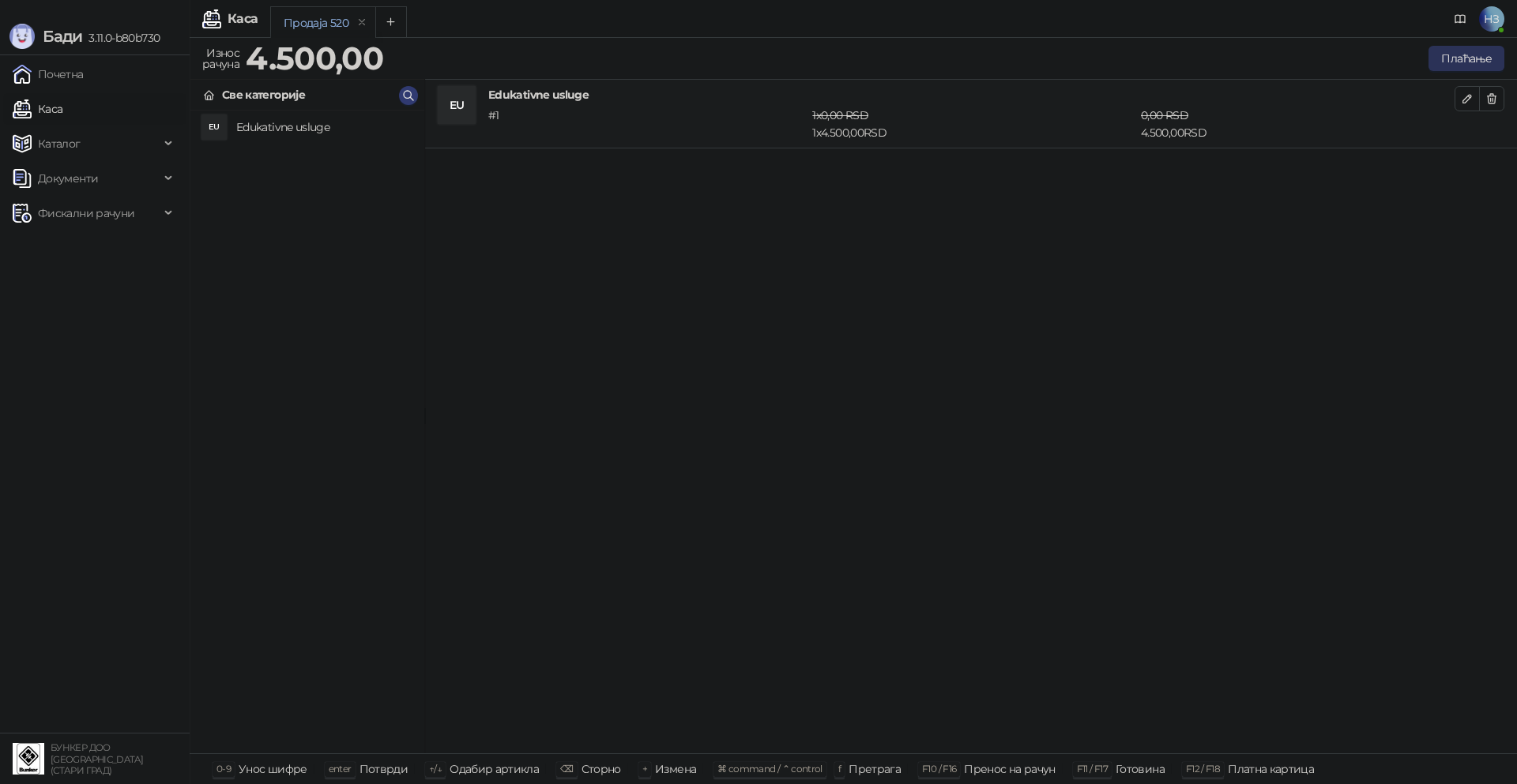
click at [1454, 57] on button "Плаћање" at bounding box center [1465, 58] width 76 height 25
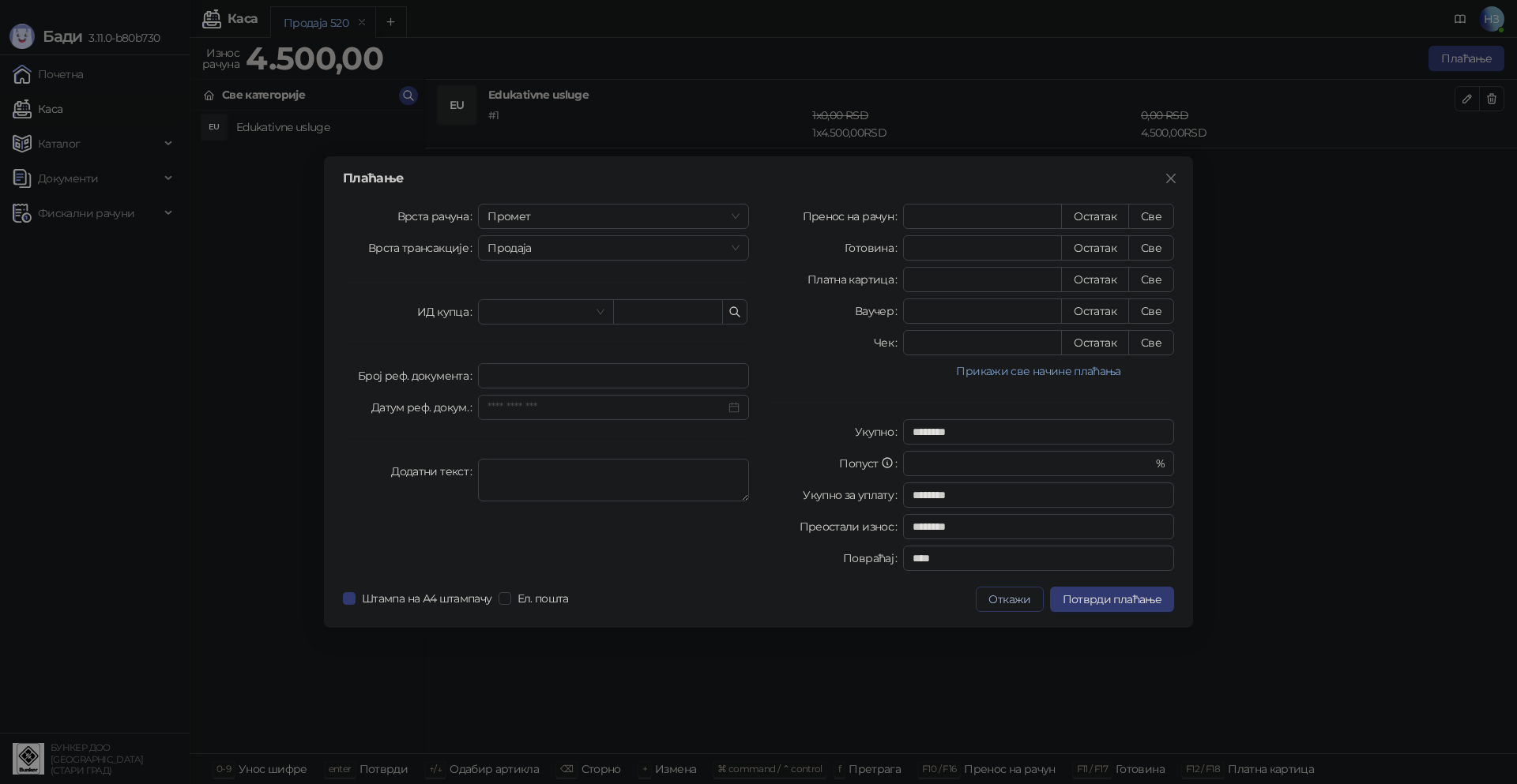
click at [1005, 601] on button "Откажи" at bounding box center [1009, 599] width 67 height 25
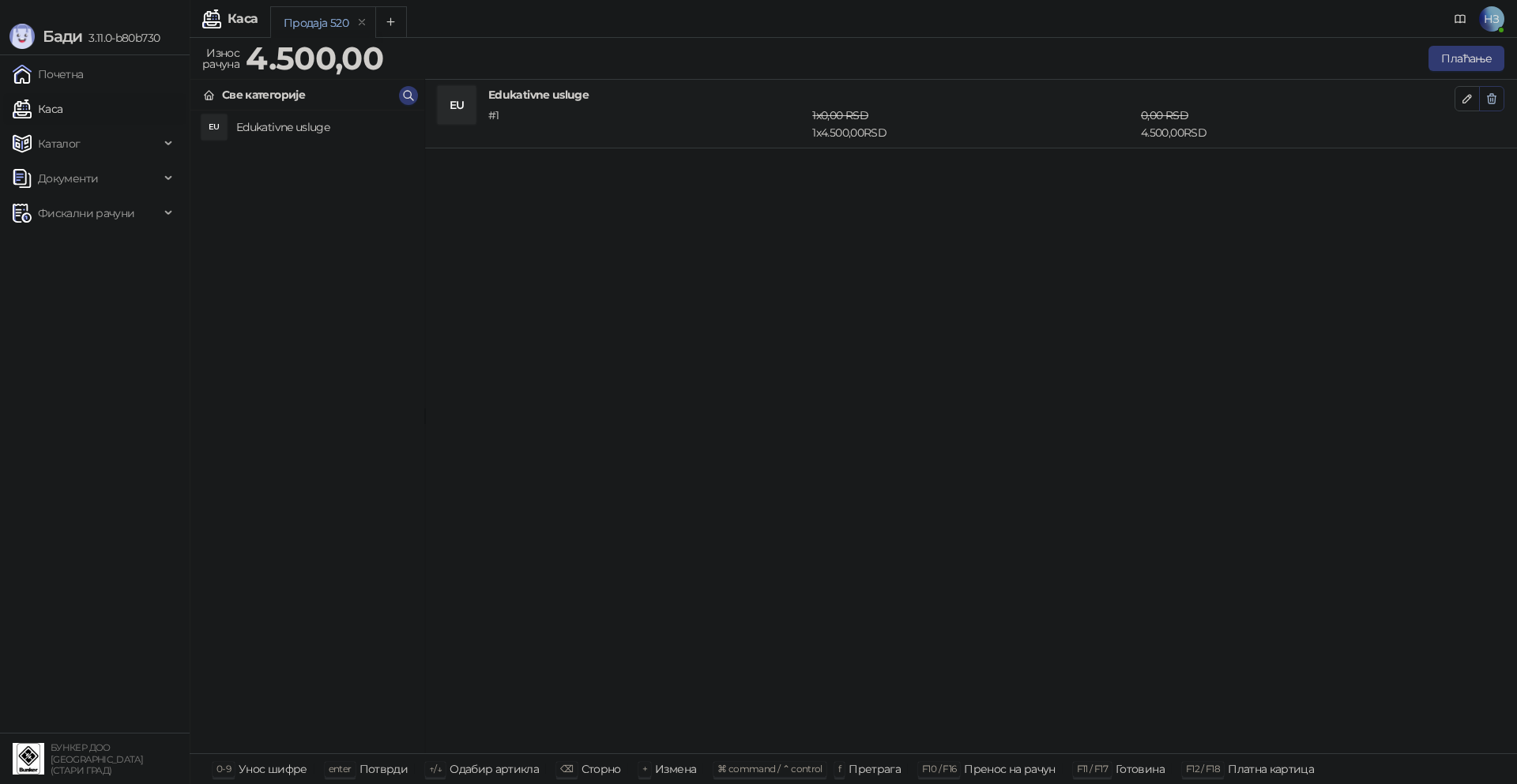
click at [1495, 94] on icon "button" at bounding box center [1491, 98] width 12 height 12
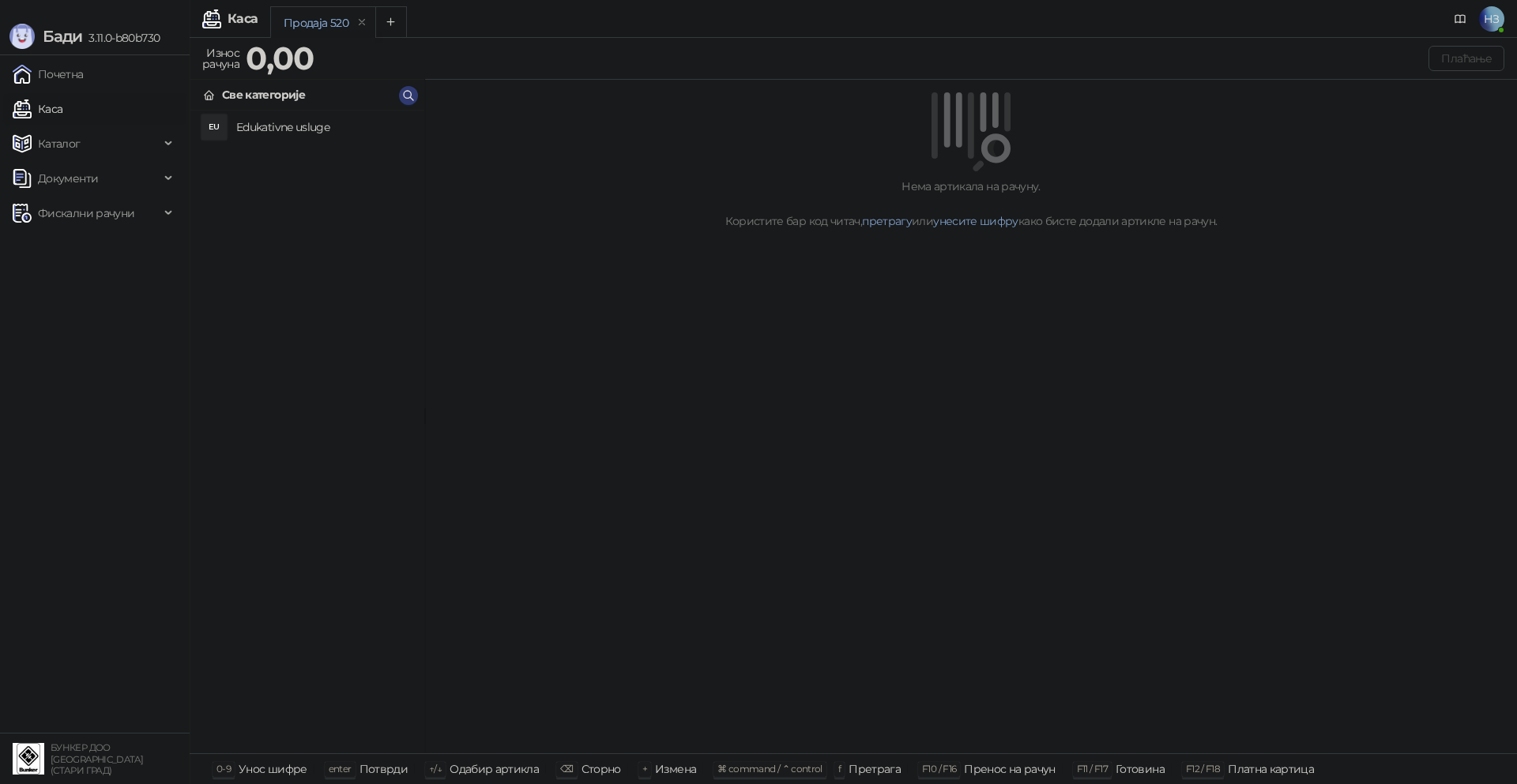
click at [1497, 15] on span "НЗ" at bounding box center [1491, 19] width 25 height 25
click at [1241, 184] on link "Подешавања" at bounding box center [1195, 184] width 92 height 14
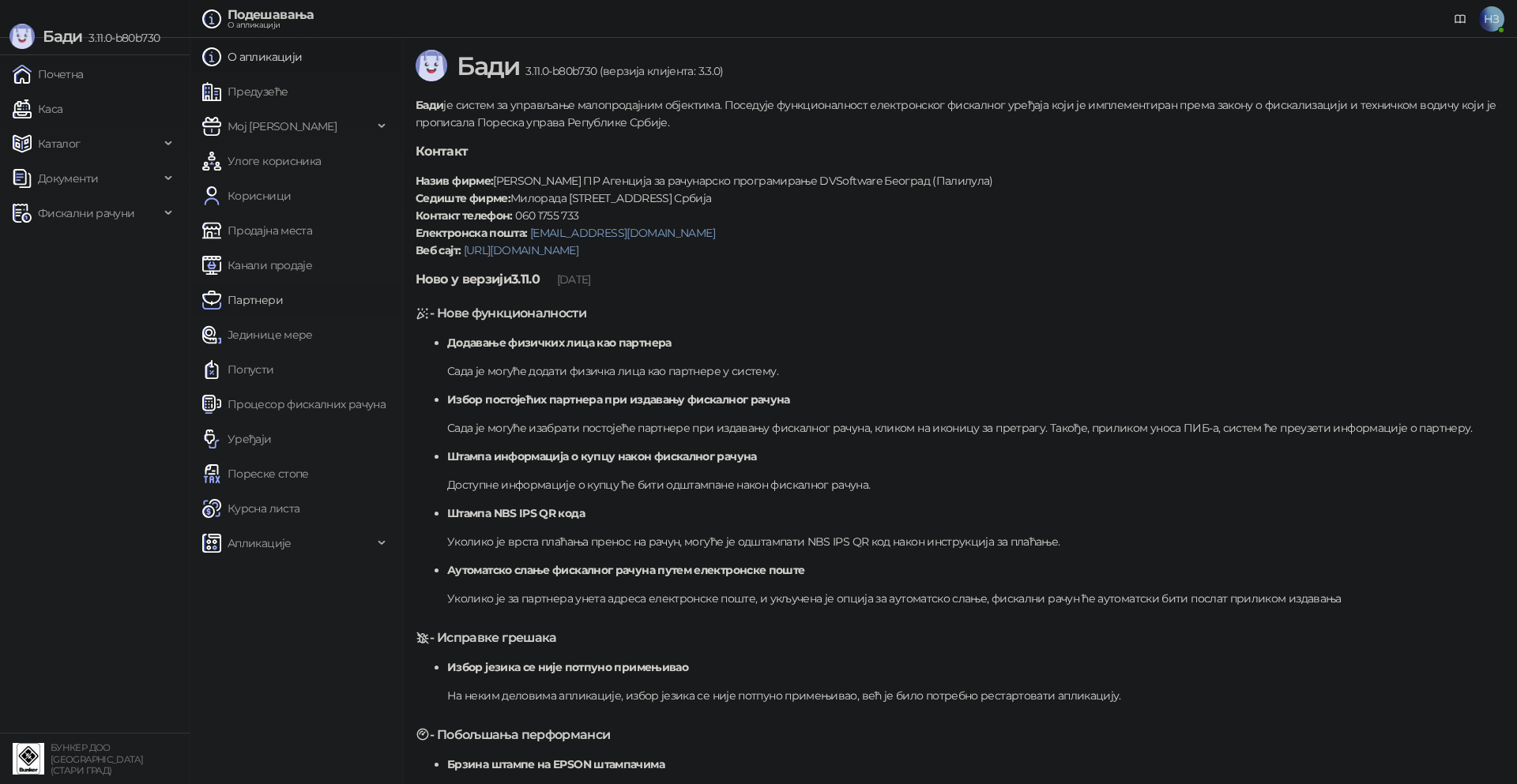
click at [283, 297] on link "Партнери" at bounding box center [242, 300] width 81 height 32
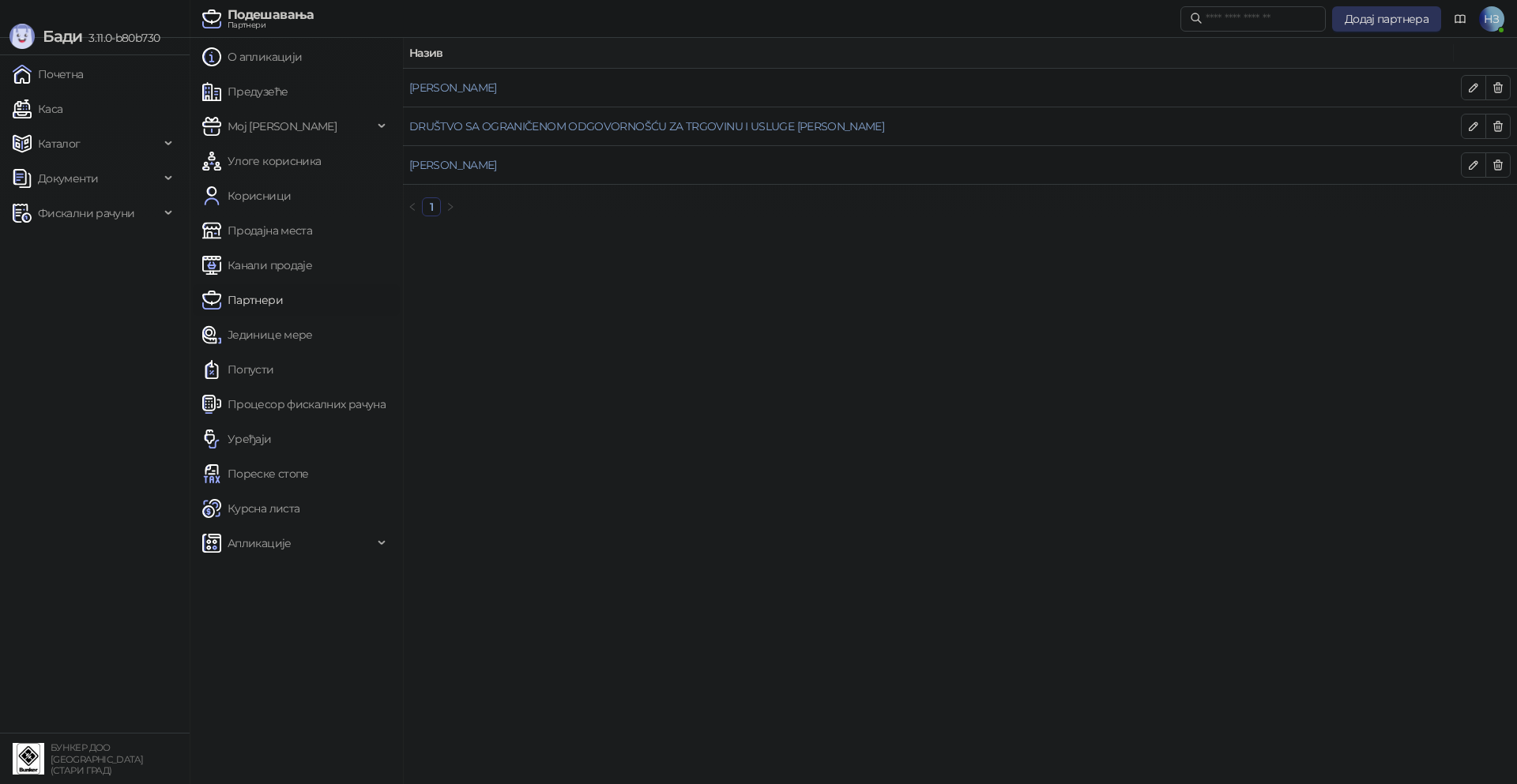
click at [1392, 24] on span "Додај партнера" at bounding box center [1386, 18] width 83 height 14
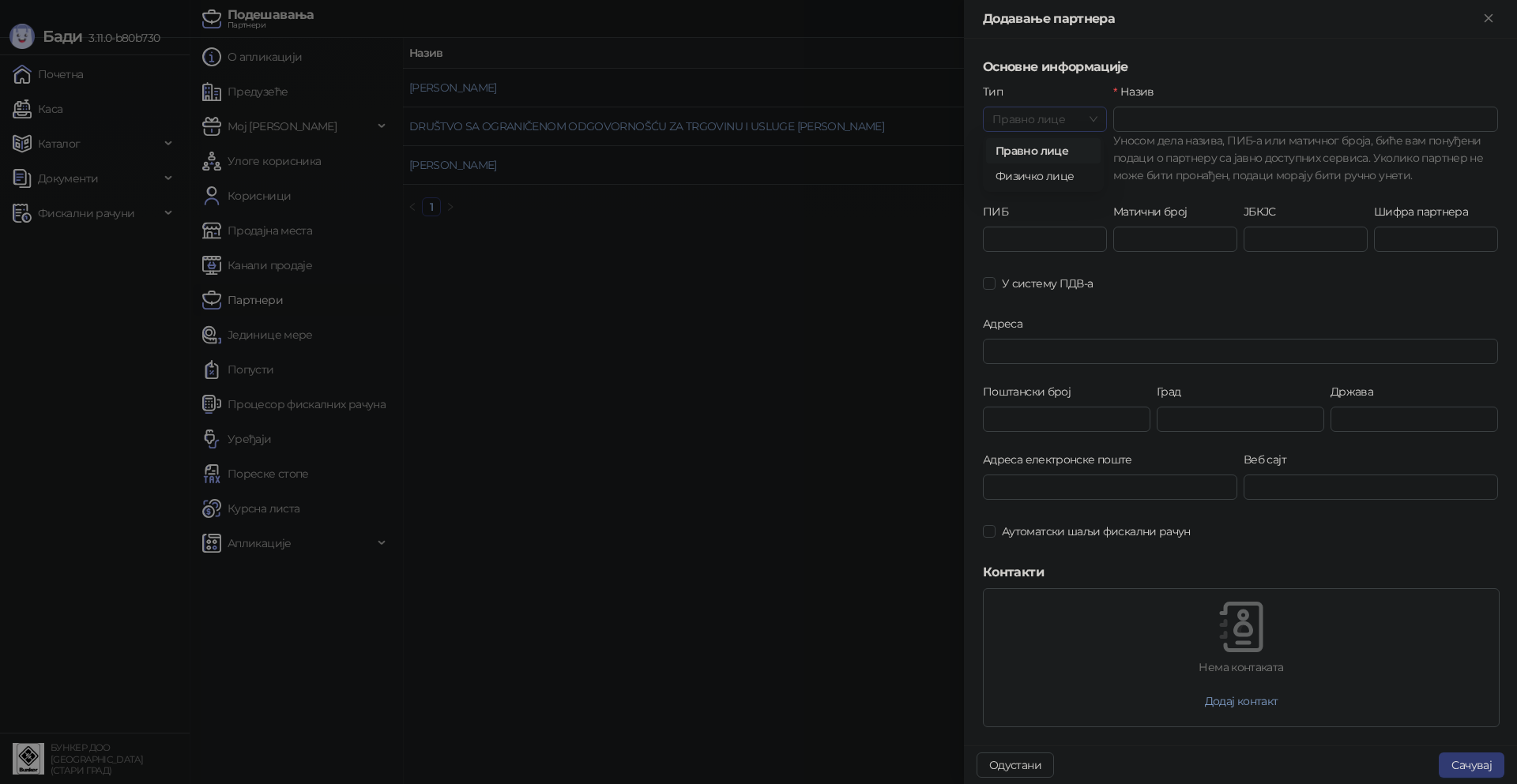
click at [1062, 123] on span "Правно лице" at bounding box center [1044, 119] width 105 height 24
click at [1052, 178] on div "Физичко лице" at bounding box center [1043, 176] width 96 height 17
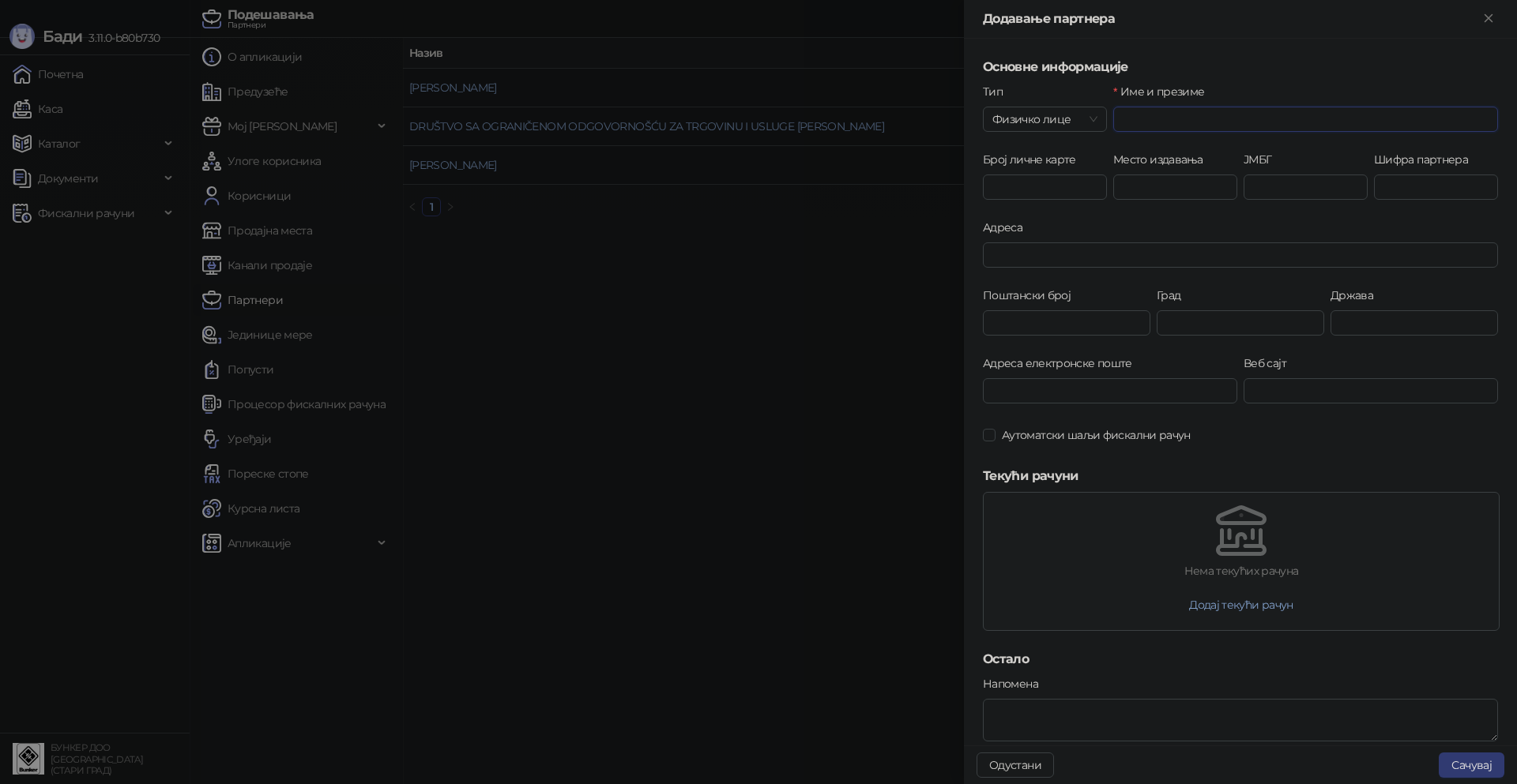
click at [1175, 126] on input "Име и презиме" at bounding box center [1305, 119] width 384 height 25
type input "**********"
click at [1486, 763] on button "Сачувај" at bounding box center [1471, 765] width 65 height 25
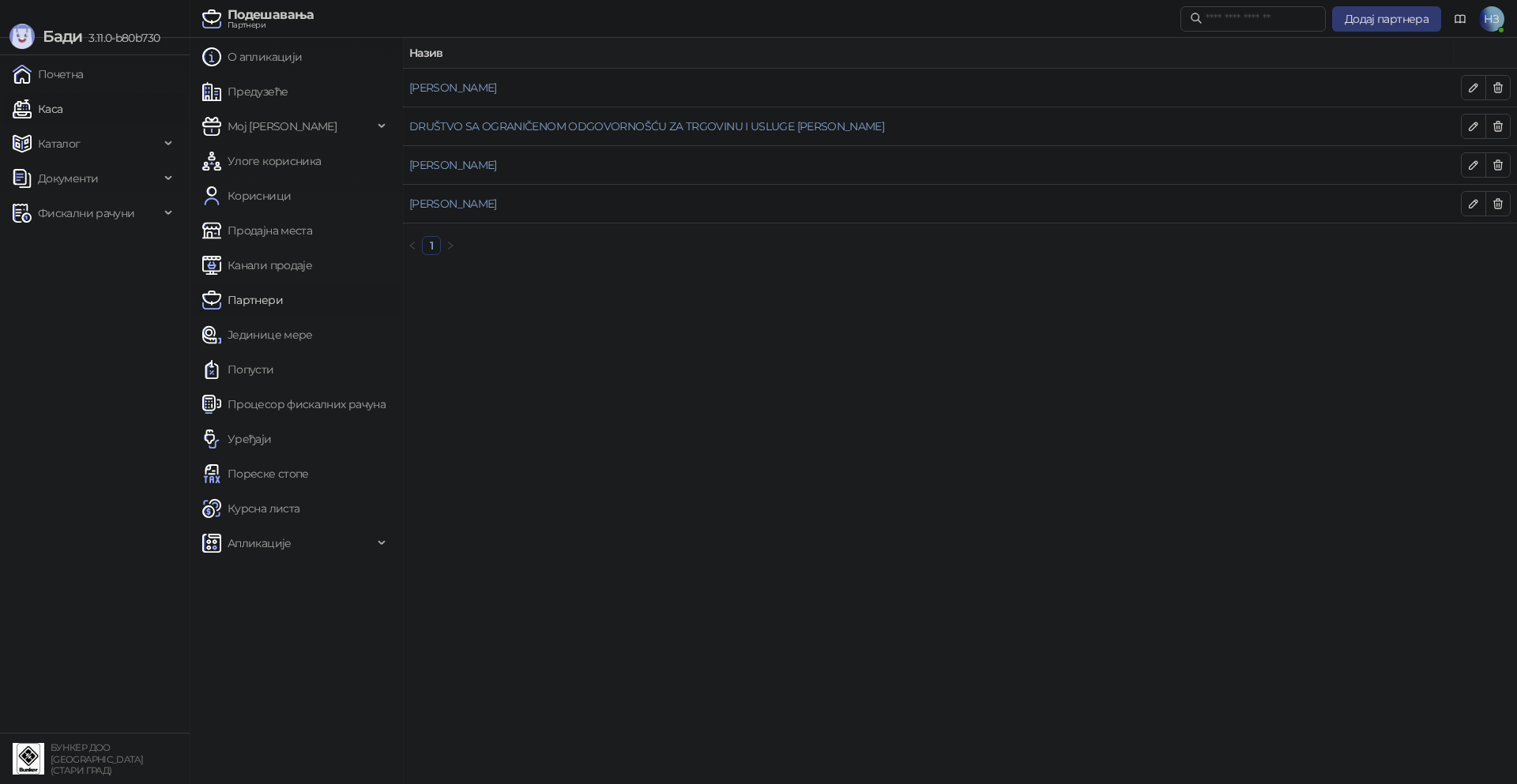
click at [62, 105] on link "Каса" at bounding box center [37, 109] width 50 height 32
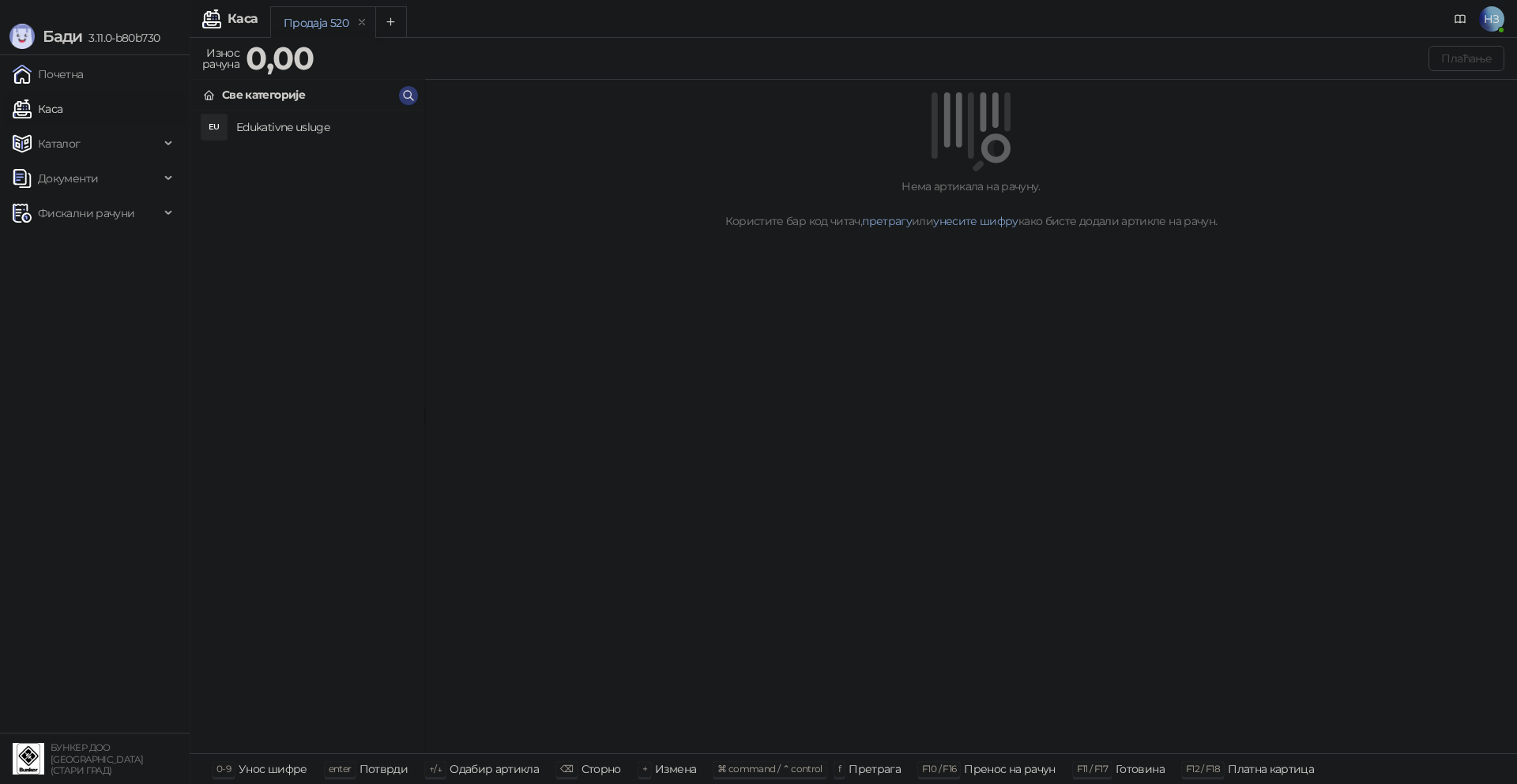
click at [298, 121] on h4 "Edukativne usluge" at bounding box center [324, 127] width 175 height 25
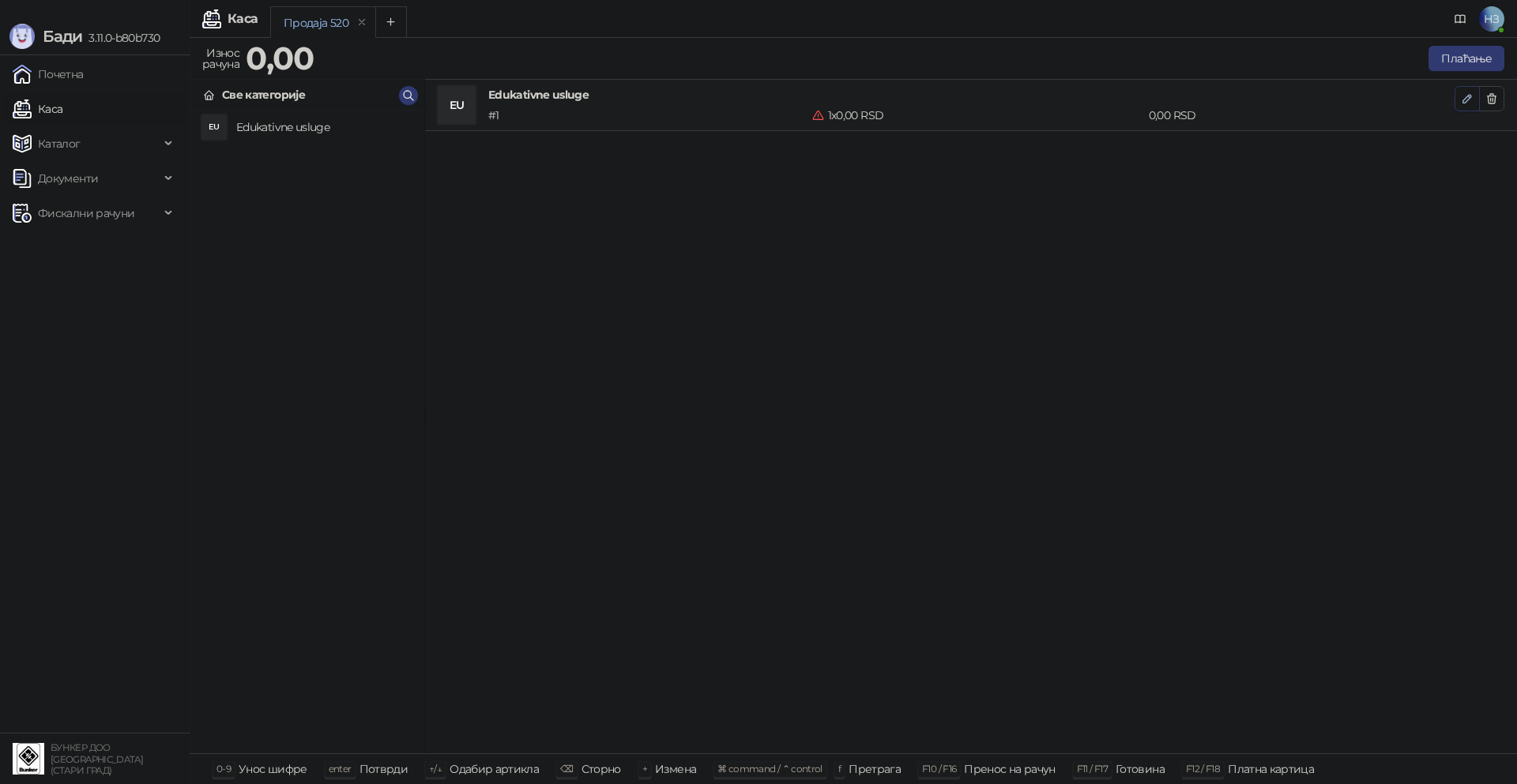
click at [1464, 98] on icon "button" at bounding box center [1466, 98] width 12 height 12
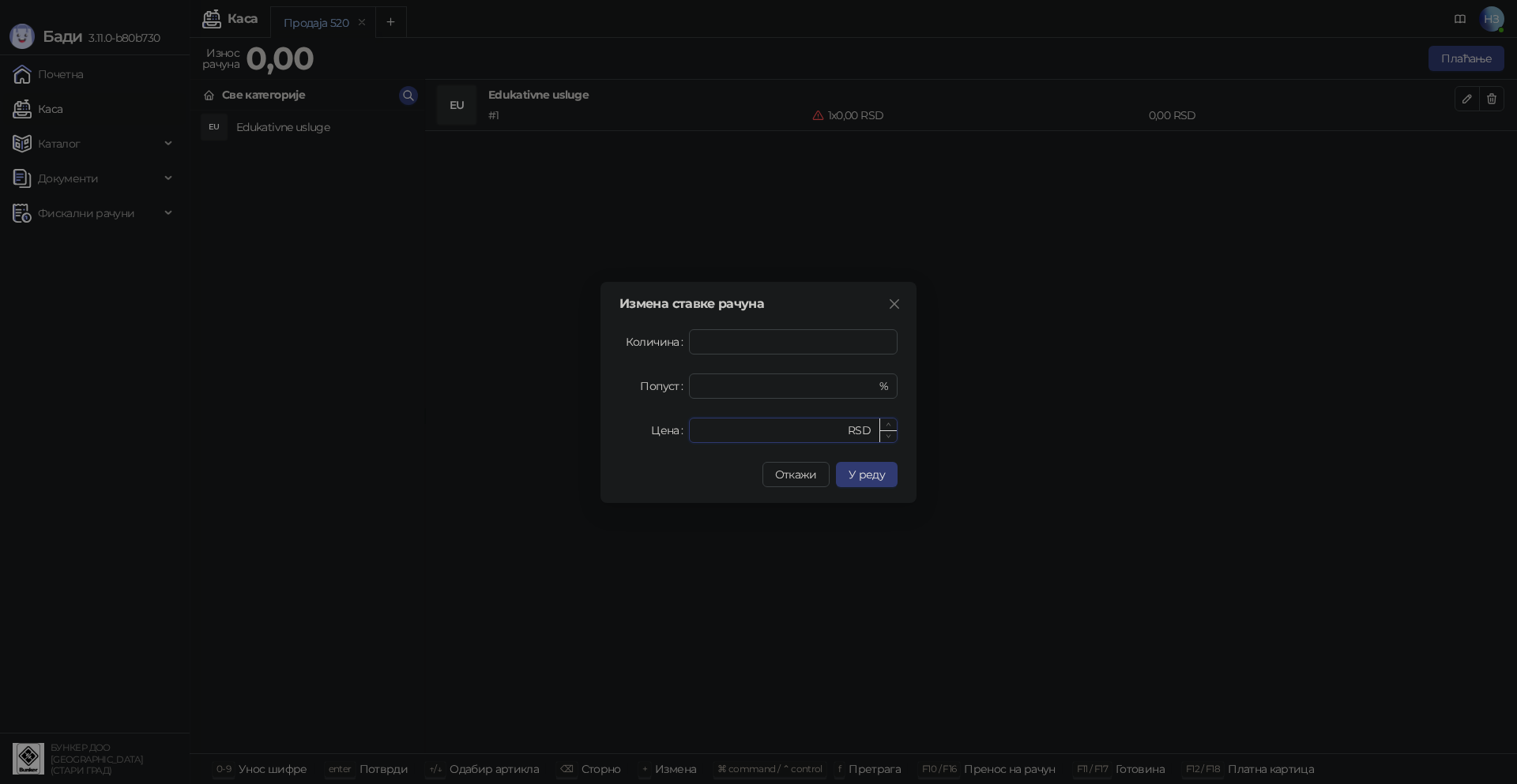
drag, startPoint x: 718, startPoint y: 438, endPoint x: 693, endPoint y: 429, distance: 26.6
click at [693, 429] on div "* RSD" at bounding box center [792, 430] width 209 height 25
type input "****"
click at [856, 477] on span "У реду" at bounding box center [866, 474] width 36 height 14
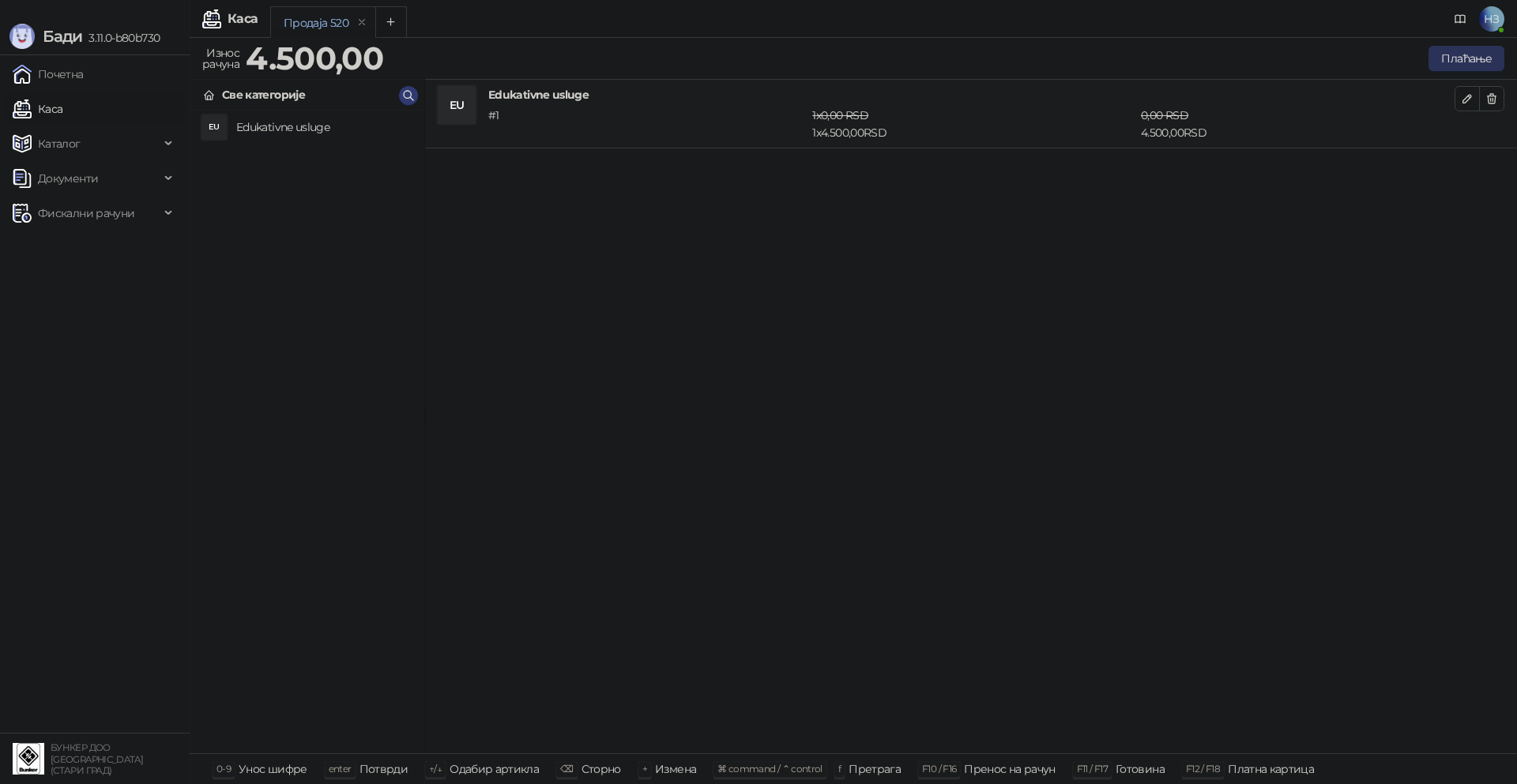
click at [1483, 55] on button "Плаћање" at bounding box center [1465, 58] width 76 height 25
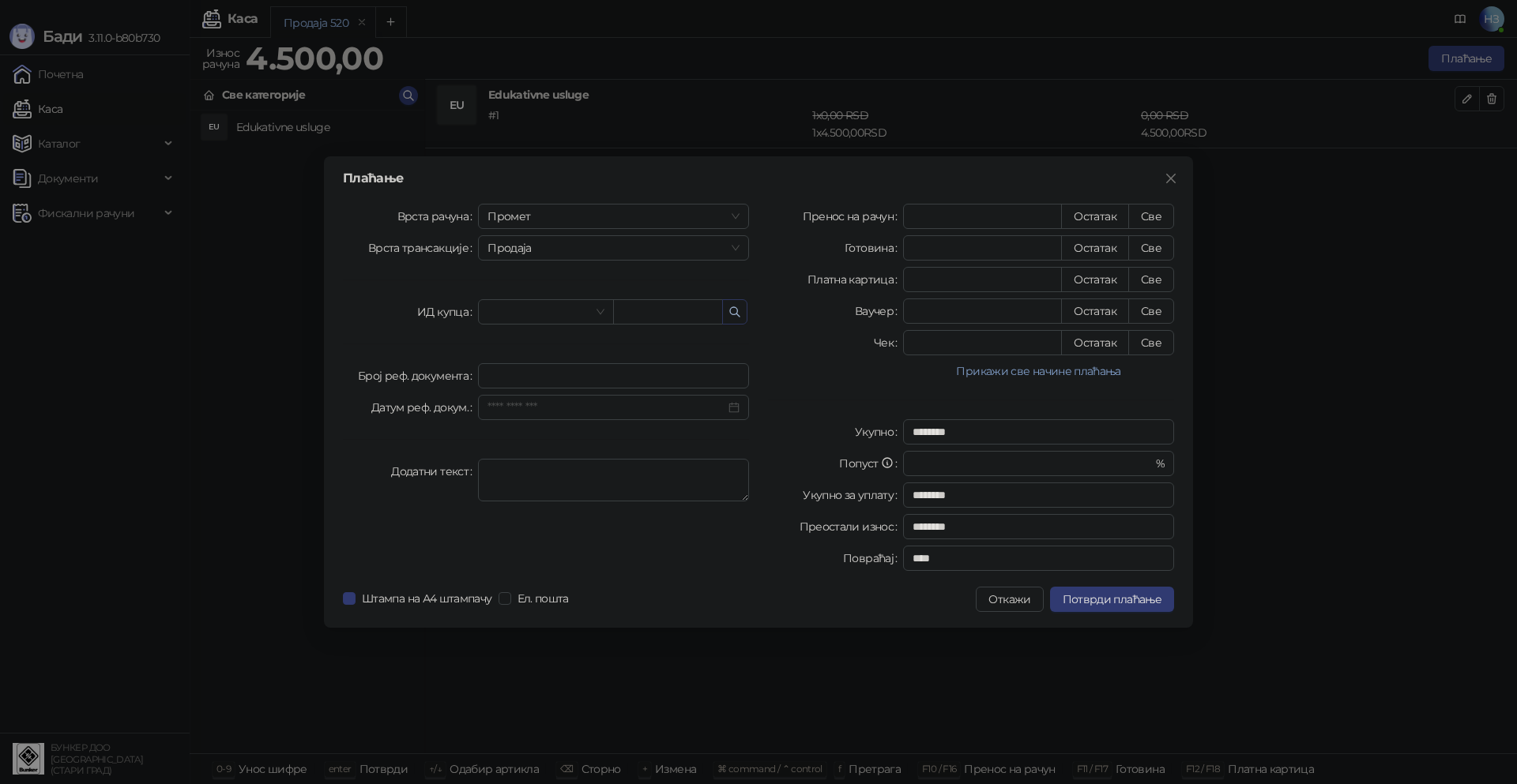
click at [737, 311] on icon "button" at bounding box center [734, 311] width 12 height 12
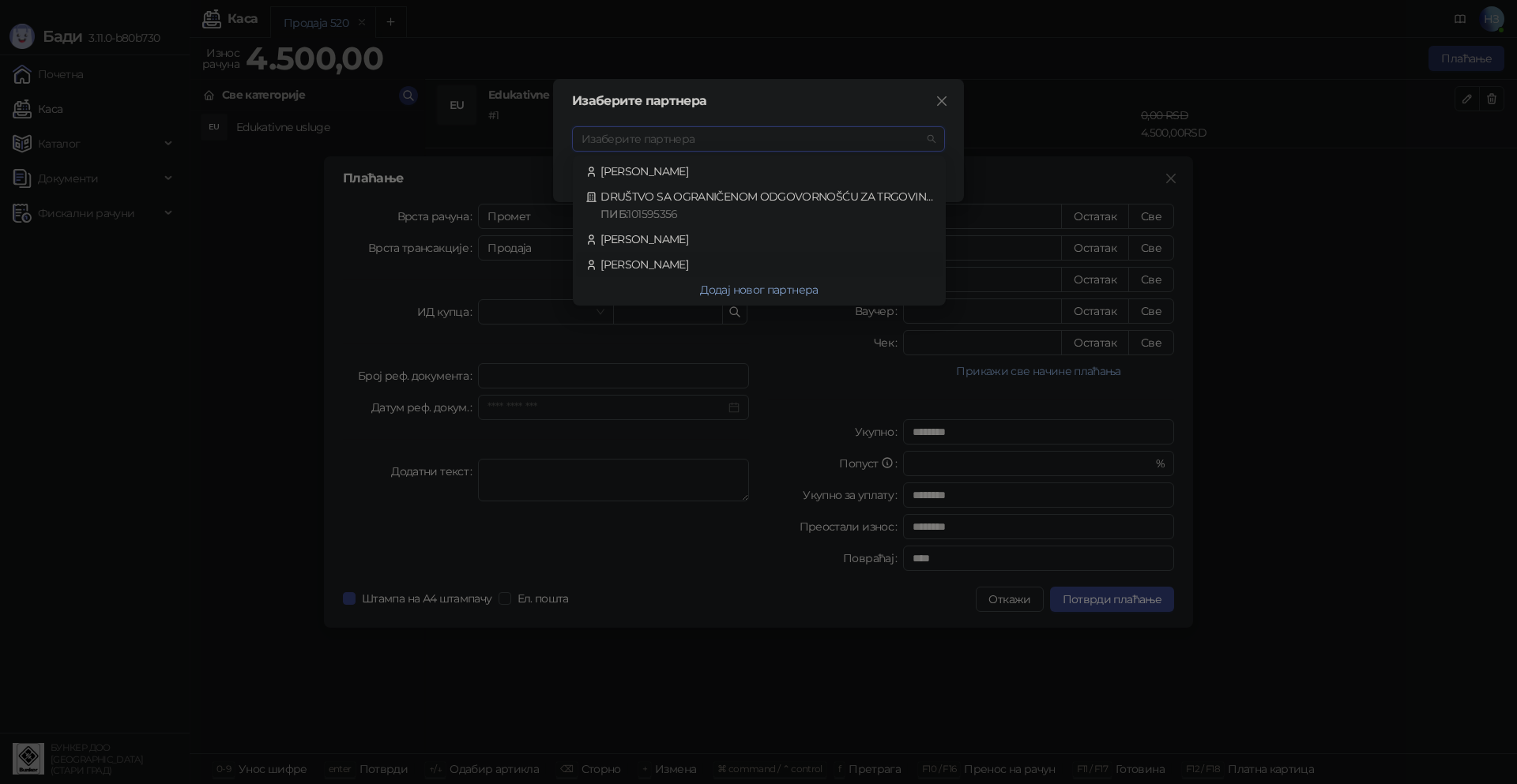
click at [695, 263] on div "[PERSON_NAME]" at bounding box center [759, 264] width 348 height 17
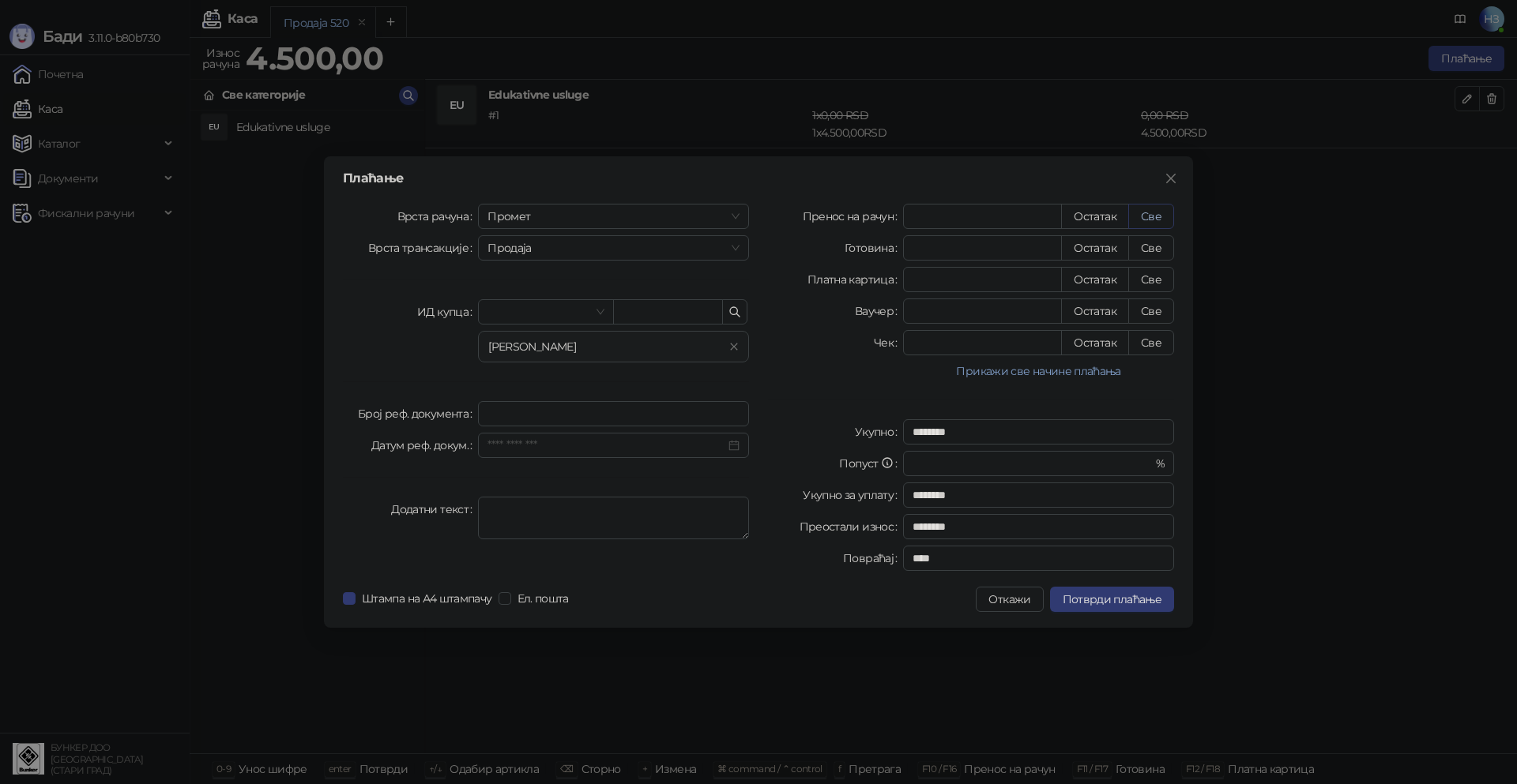
click at [1156, 213] on button "Све" at bounding box center [1151, 216] width 46 height 25
type input "****"
click at [1140, 599] on span "Потврди плаћање" at bounding box center [1111, 598] width 99 height 14
